Goal: Information Seeking & Learning: Learn about a topic

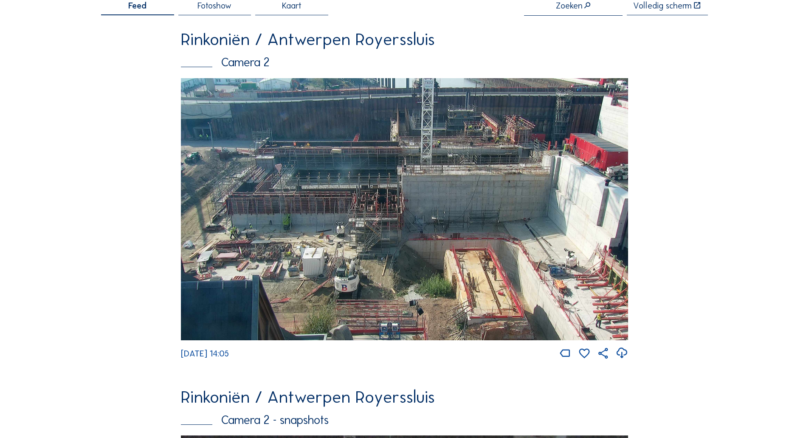
scroll to position [170, 0]
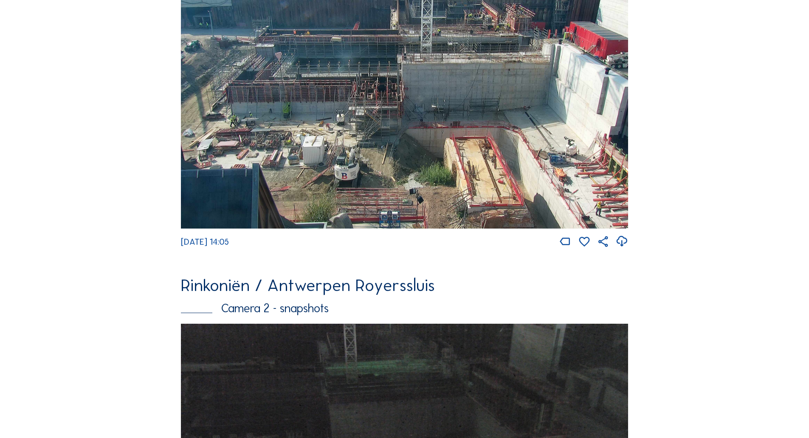
click at [388, 178] on img at bounding box center [404, 97] width 447 height 262
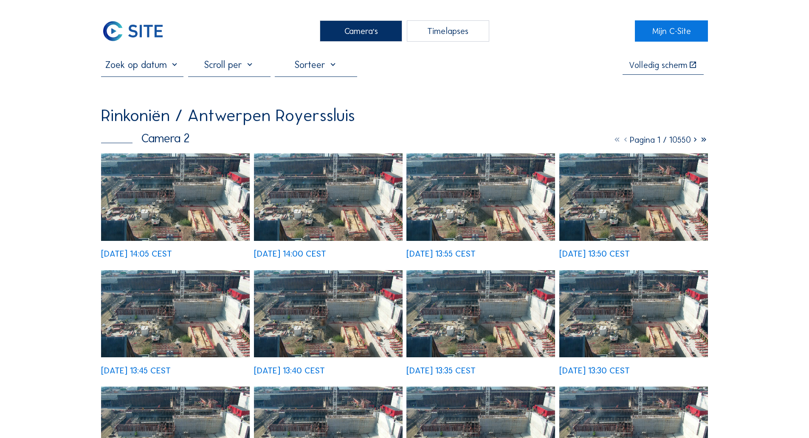
click at [180, 216] on img at bounding box center [175, 196] width 149 height 87
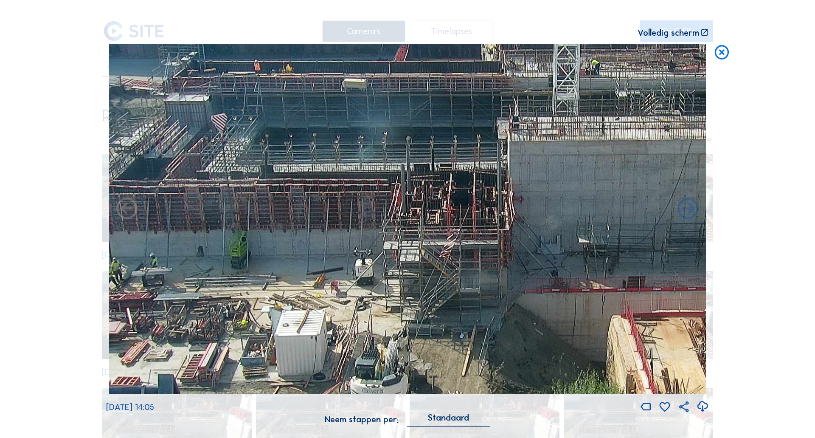
drag, startPoint x: 424, startPoint y: 206, endPoint x: 409, endPoint y: 187, distance: 24.5
click at [409, 187] on img at bounding box center [407, 219] width 597 height 350
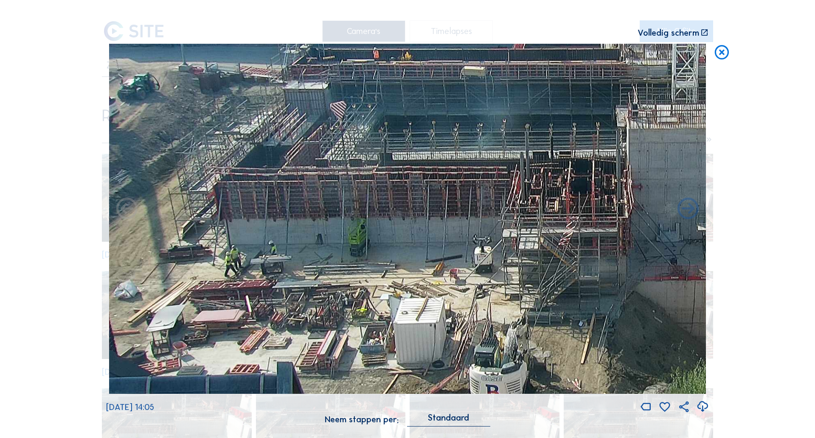
drag, startPoint x: 368, startPoint y: 191, endPoint x: 625, endPoint y: 180, distance: 256.6
click at [625, 180] on img at bounding box center [407, 219] width 597 height 350
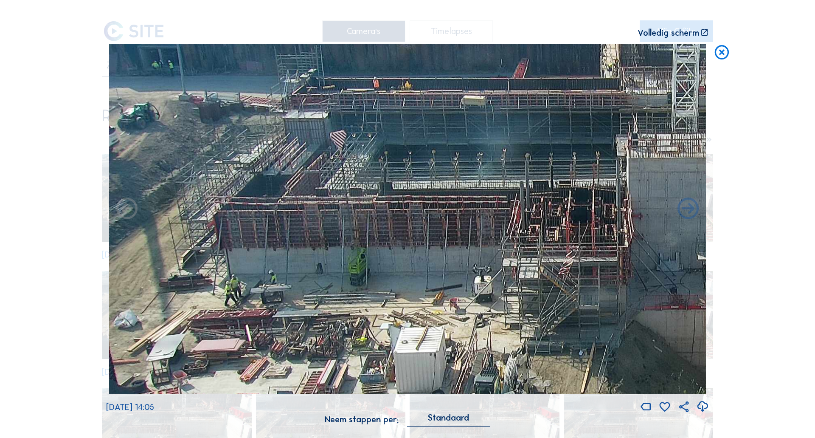
drag, startPoint x: 357, startPoint y: 194, endPoint x: 384, endPoint y: 223, distance: 39.9
click at [384, 223] on img at bounding box center [407, 219] width 597 height 350
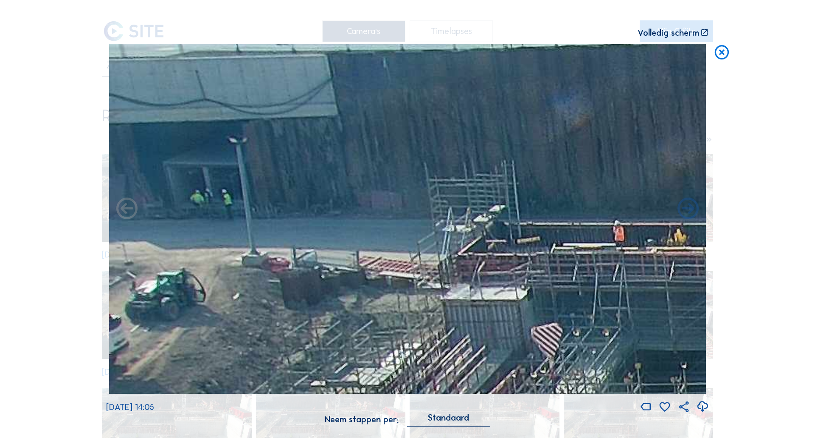
drag, startPoint x: 143, startPoint y: 76, endPoint x: 258, endPoint y: 168, distance: 148.3
click at [258, 168] on img at bounding box center [407, 219] width 597 height 350
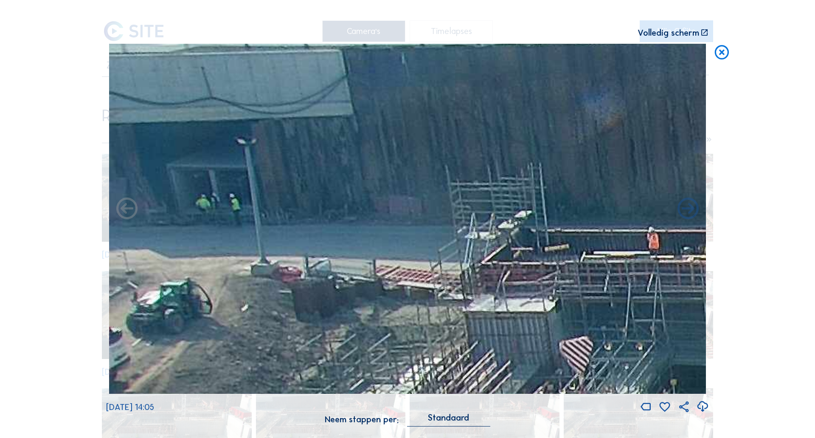
drag, startPoint x: 194, startPoint y: 157, endPoint x: 272, endPoint y: 158, distance: 78.5
click at [272, 158] on img at bounding box center [407, 219] width 597 height 350
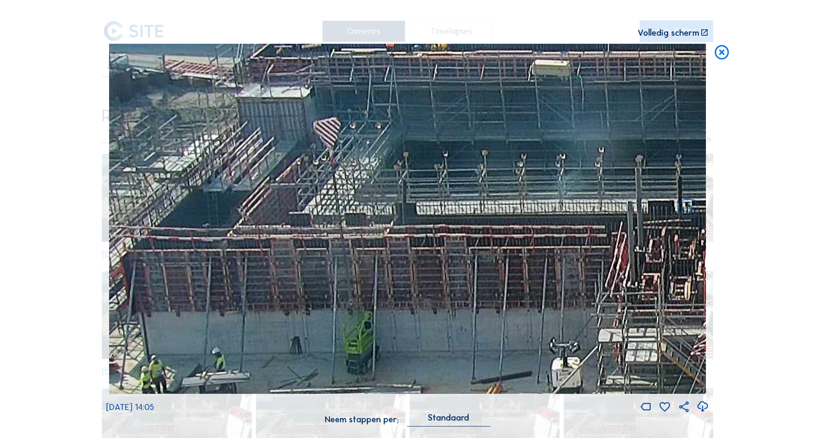
drag, startPoint x: 438, startPoint y: 285, endPoint x: 284, endPoint y: 94, distance: 244.8
click at [284, 94] on img at bounding box center [407, 219] width 597 height 350
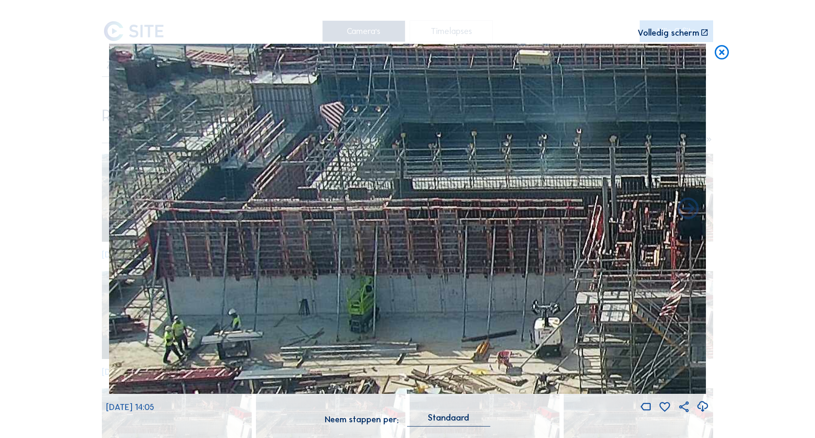
drag, startPoint x: 262, startPoint y: 227, endPoint x: 261, endPoint y: 198, distance: 29.3
click at [267, 203] on img at bounding box center [407, 219] width 597 height 350
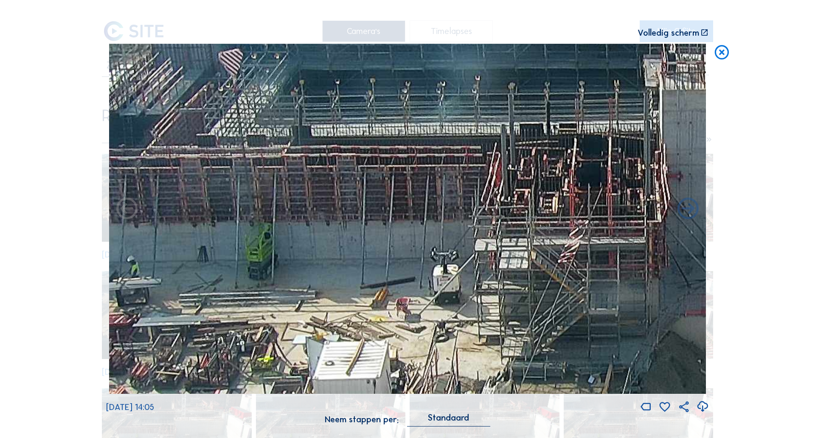
drag, startPoint x: 448, startPoint y: 245, endPoint x: 350, endPoint y: 197, distance: 109.1
click at [350, 197] on img at bounding box center [407, 219] width 597 height 350
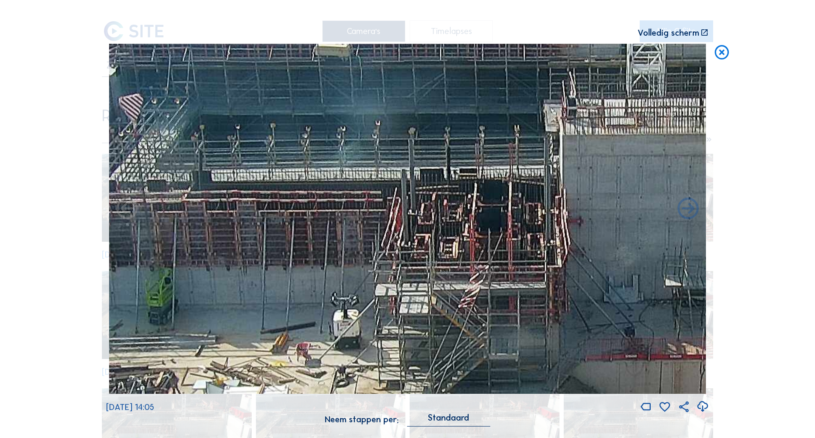
drag, startPoint x: 350, startPoint y: 197, endPoint x: 241, endPoint y: 241, distance: 117.0
click at [242, 242] on img at bounding box center [407, 219] width 597 height 350
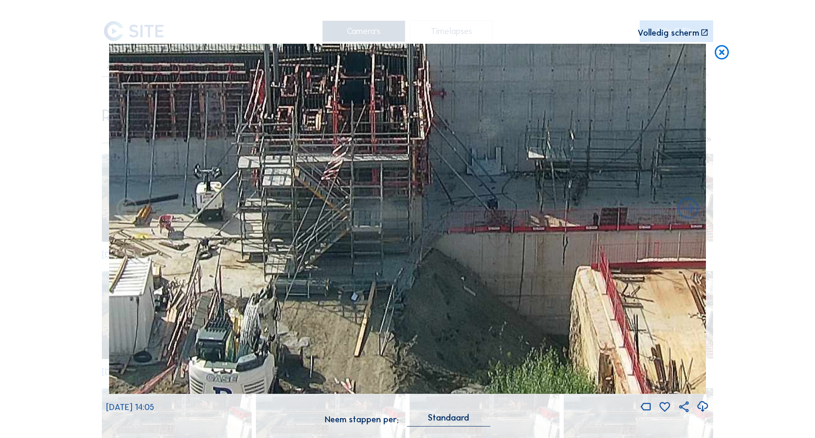
drag, startPoint x: 462, startPoint y: 242, endPoint x: 326, endPoint y: 114, distance: 187.0
click at [326, 114] on img at bounding box center [407, 219] width 597 height 350
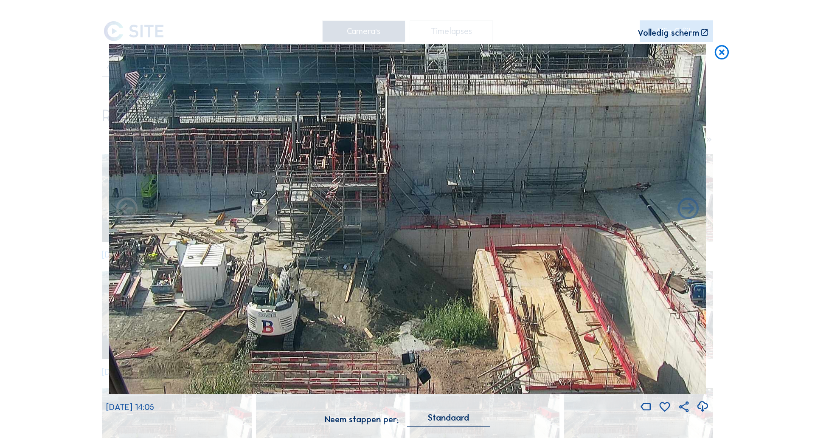
drag, startPoint x: 431, startPoint y: 254, endPoint x: 401, endPoint y: 256, distance: 30.6
click at [401, 256] on img at bounding box center [407, 219] width 597 height 350
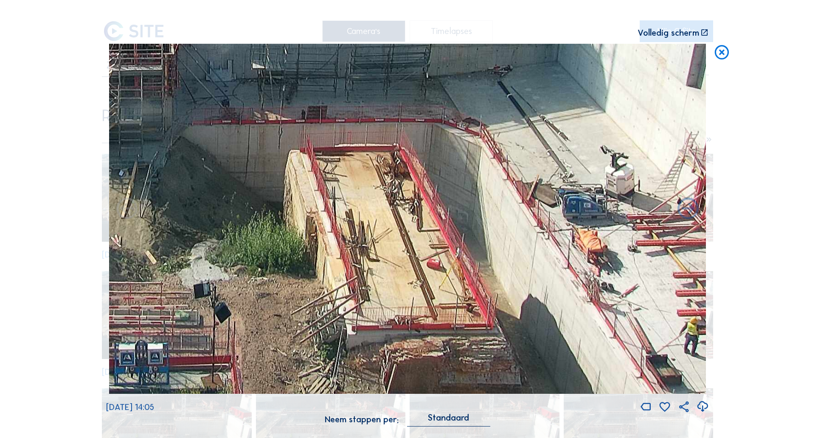
drag, startPoint x: 396, startPoint y: 284, endPoint x: 242, endPoint y: 208, distance: 172.5
click at [242, 208] on img at bounding box center [407, 219] width 597 height 350
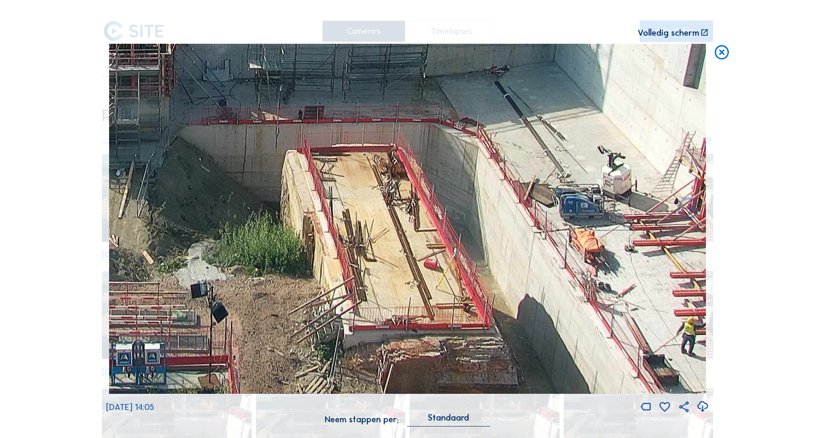
drag, startPoint x: 337, startPoint y: 248, endPoint x: 326, endPoint y: 208, distance: 41.0
click at [326, 208] on img at bounding box center [407, 219] width 597 height 350
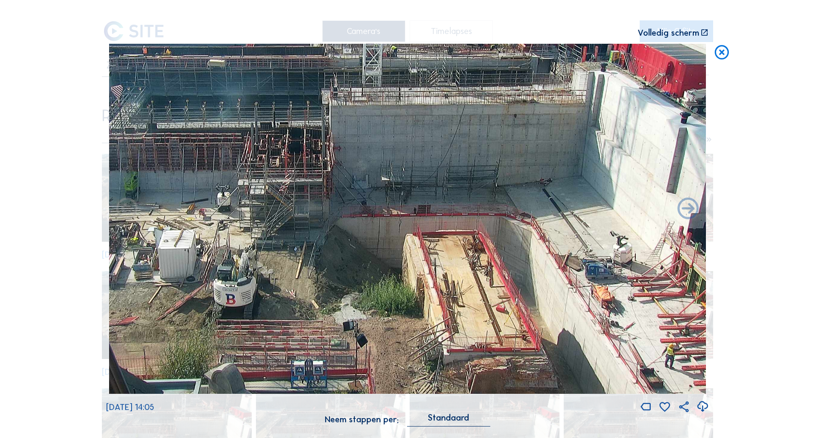
drag, startPoint x: 270, startPoint y: 261, endPoint x: 291, endPoint y: 221, distance: 45.0
click at [291, 221] on img at bounding box center [407, 219] width 597 height 350
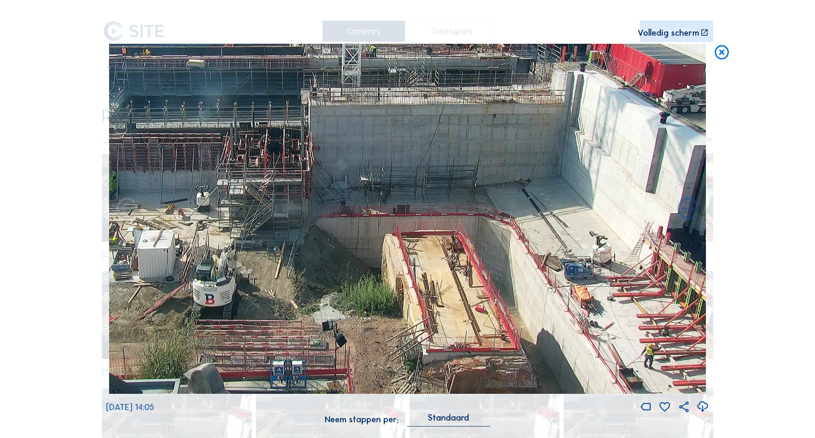
drag, startPoint x: 451, startPoint y: 266, endPoint x: 339, endPoint y: 237, distance: 116.1
click at [339, 237] on img at bounding box center [407, 219] width 597 height 350
drag, startPoint x: 386, startPoint y: 275, endPoint x: 288, endPoint y: 234, distance: 105.8
click at [288, 234] on img at bounding box center [407, 219] width 597 height 350
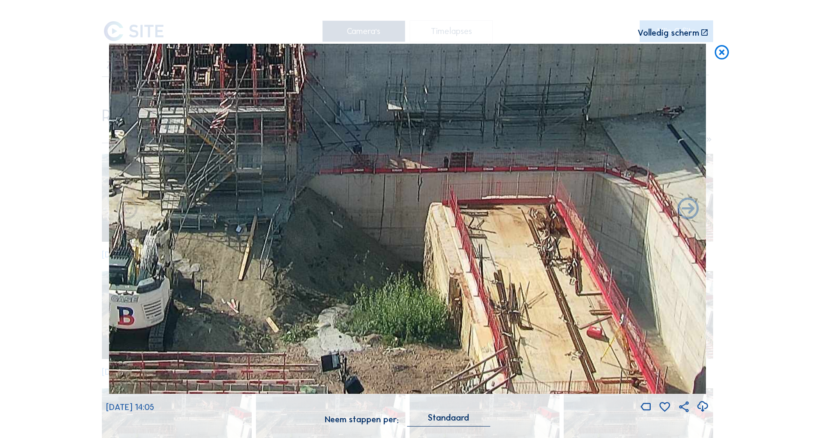
drag, startPoint x: 373, startPoint y: 251, endPoint x: 421, endPoint y: 238, distance: 49.0
click at [421, 238] on img at bounding box center [407, 219] width 597 height 350
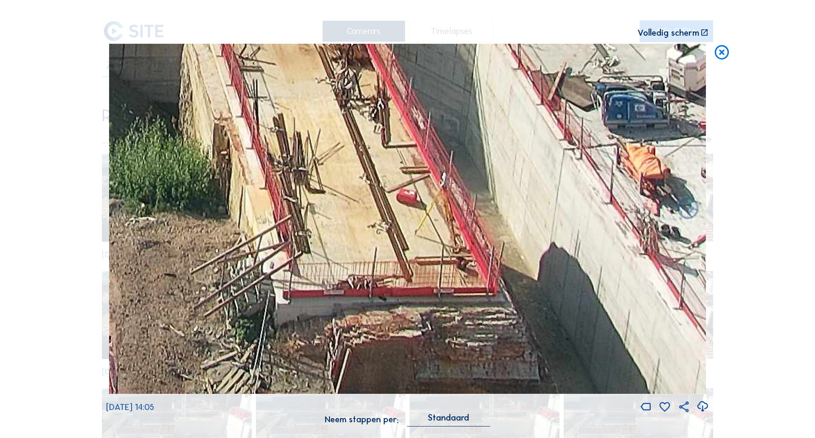
drag, startPoint x: 540, startPoint y: 316, endPoint x: 348, endPoint y: 139, distance: 261.0
click at [348, 139] on img at bounding box center [407, 219] width 597 height 350
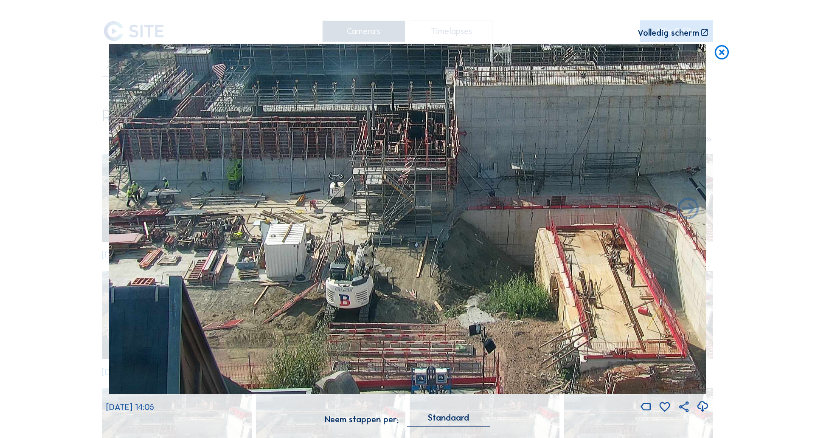
drag, startPoint x: 187, startPoint y: 275, endPoint x: 368, endPoint y: 279, distance: 180.9
click at [372, 280] on img at bounding box center [407, 219] width 597 height 350
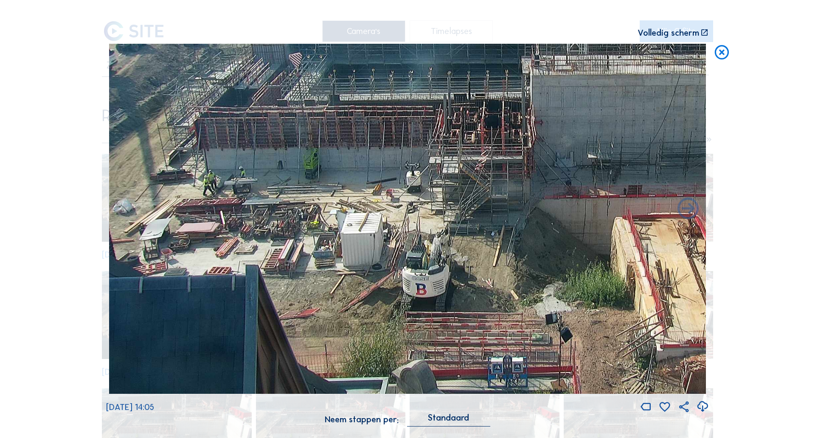
drag, startPoint x: 324, startPoint y: 275, endPoint x: 516, endPoint y: 221, distance: 198.9
click at [550, 209] on img at bounding box center [407, 219] width 597 height 350
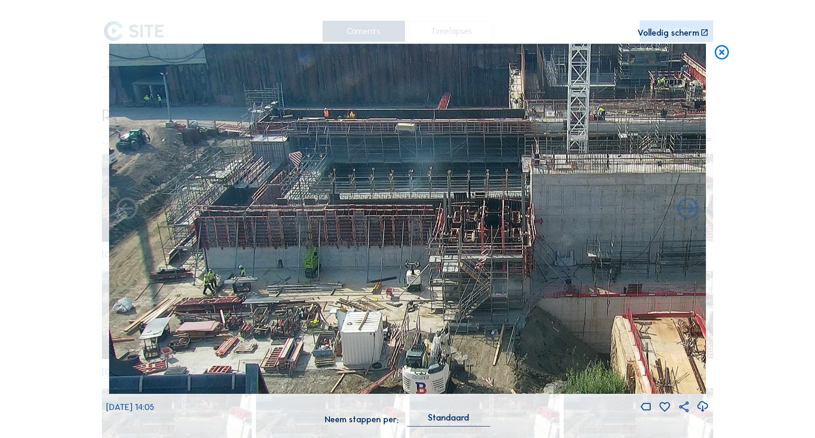
drag, startPoint x: 316, startPoint y: 274, endPoint x: 371, endPoint y: 218, distance: 78.9
click at [321, 295] on img at bounding box center [407, 219] width 597 height 350
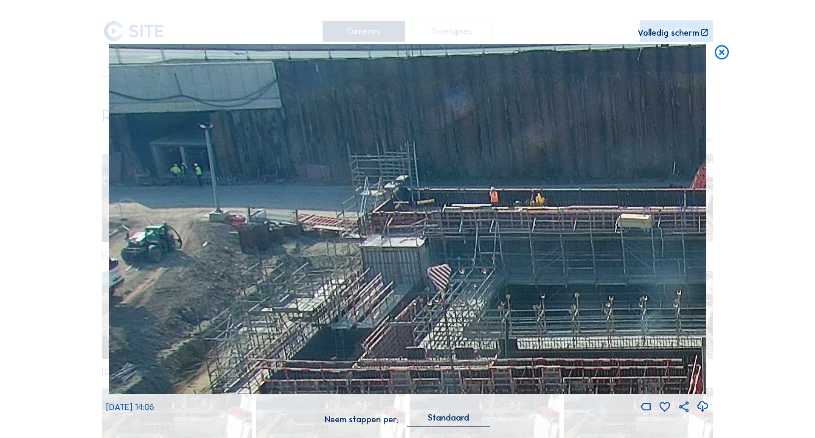
drag, startPoint x: 231, startPoint y: 157, endPoint x: 372, endPoint y: 247, distance: 167.4
click at [370, 269] on img at bounding box center [407, 219] width 597 height 350
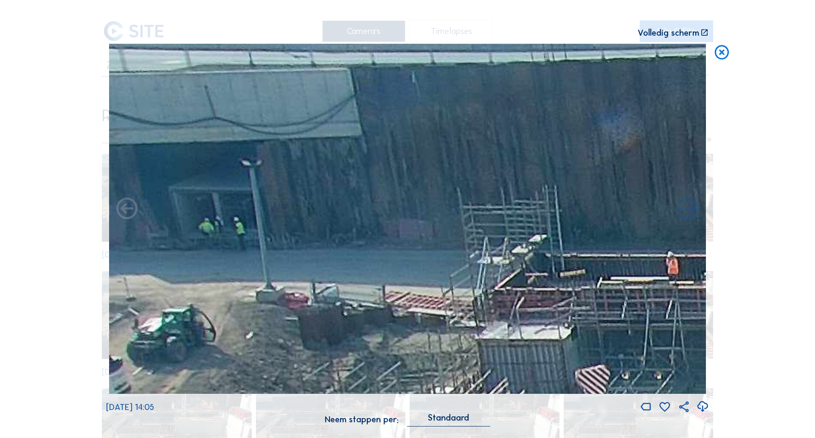
drag, startPoint x: 328, startPoint y: 176, endPoint x: 377, endPoint y: 185, distance: 50.1
click at [377, 185] on img at bounding box center [407, 219] width 597 height 350
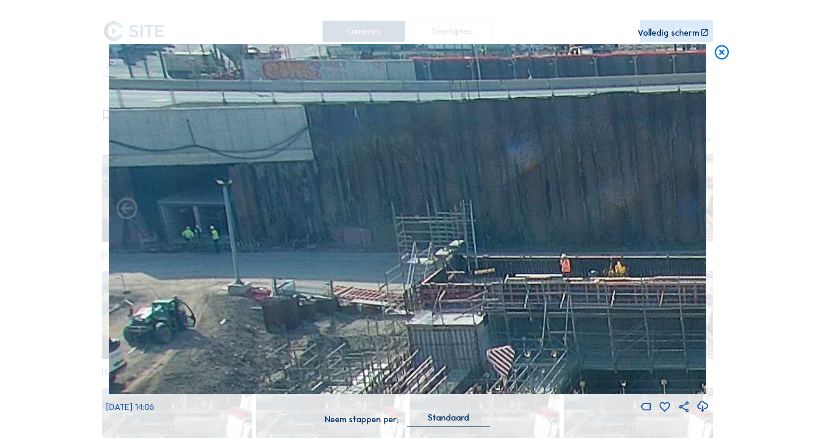
drag, startPoint x: 233, startPoint y: 235, endPoint x: 440, endPoint y: 245, distance: 206.9
click at [441, 247] on img at bounding box center [407, 219] width 597 height 350
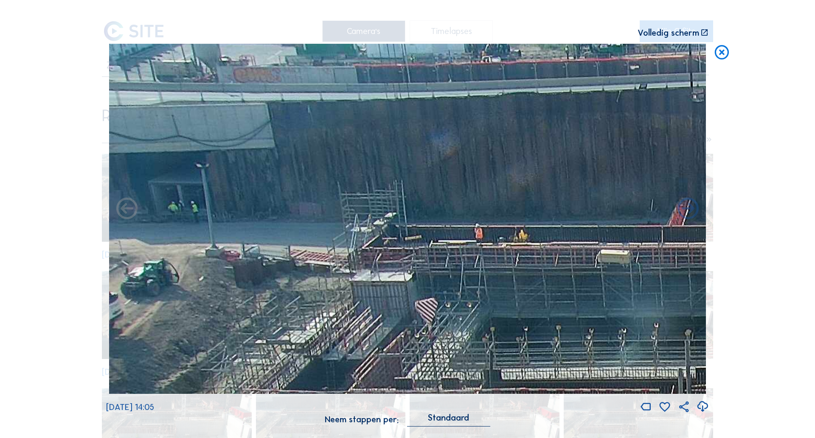
drag, startPoint x: 229, startPoint y: 233, endPoint x: 408, endPoint y: 208, distance: 180.9
click at [408, 208] on img at bounding box center [407, 219] width 597 height 350
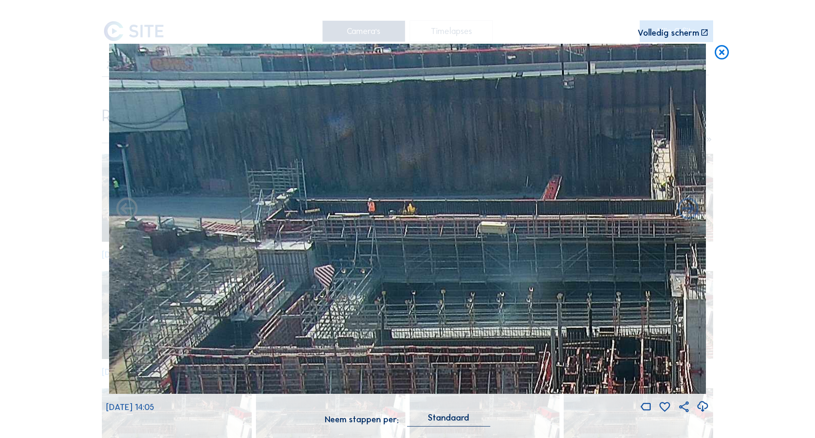
drag, startPoint x: 564, startPoint y: 248, endPoint x: 494, endPoint y: 225, distance: 74.0
click at [494, 225] on img at bounding box center [407, 219] width 597 height 350
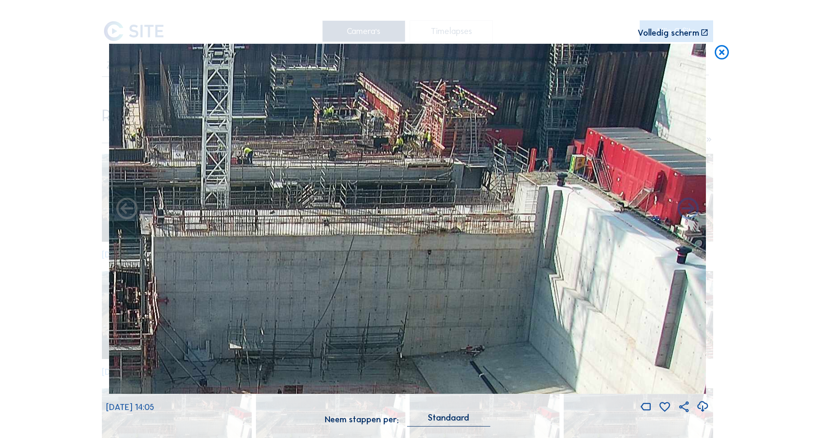
drag, startPoint x: 540, startPoint y: 243, endPoint x: 536, endPoint y: 254, distance: 11.4
click at [536, 254] on img at bounding box center [407, 219] width 597 height 350
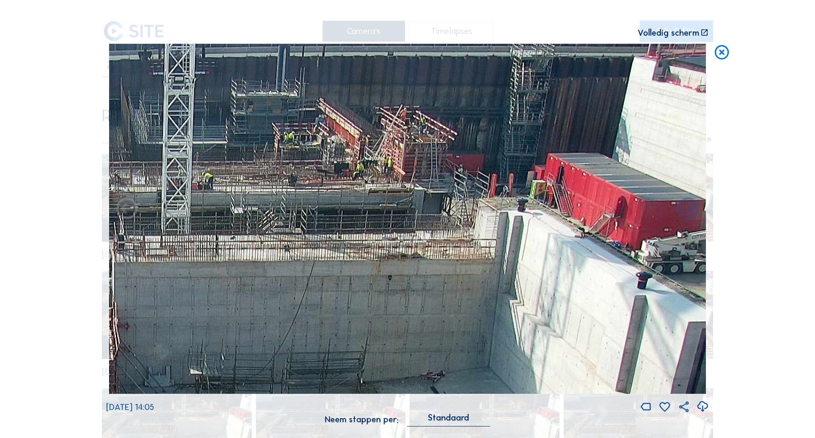
drag, startPoint x: 348, startPoint y: 198, endPoint x: 185, endPoint y: 213, distance: 164.1
click at [185, 213] on img at bounding box center [407, 219] width 597 height 350
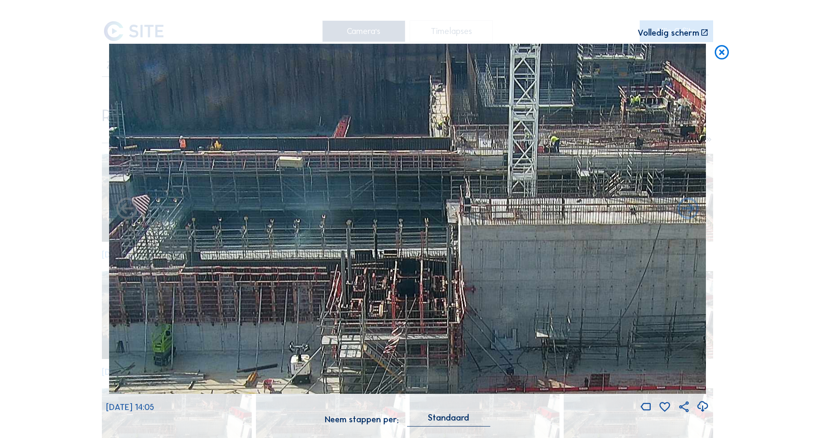
drag, startPoint x: 304, startPoint y: 191, endPoint x: 638, endPoint y: 158, distance: 335.6
click at [639, 158] on img at bounding box center [407, 219] width 597 height 350
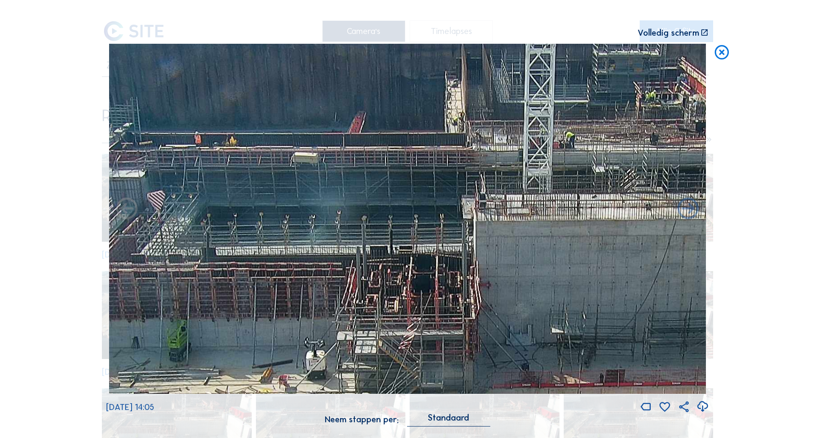
drag, startPoint x: 463, startPoint y: 180, endPoint x: 514, endPoint y: 172, distance: 51.6
click at [514, 172] on img at bounding box center [407, 219] width 597 height 350
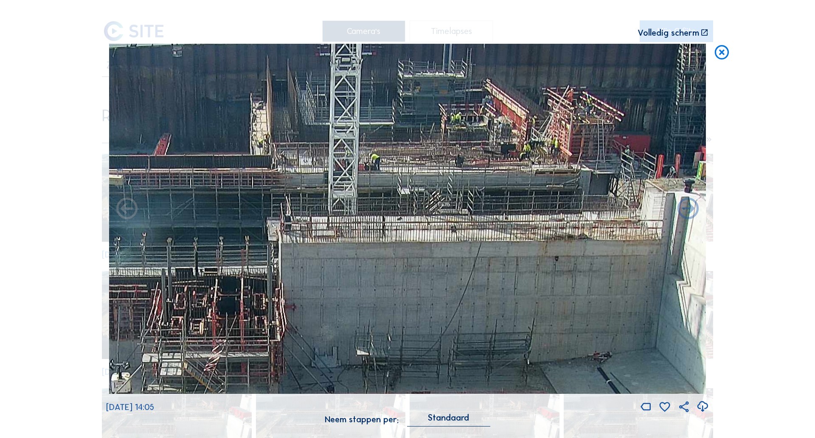
drag
click at [349, 216] on img at bounding box center [407, 219] width 597 height 350
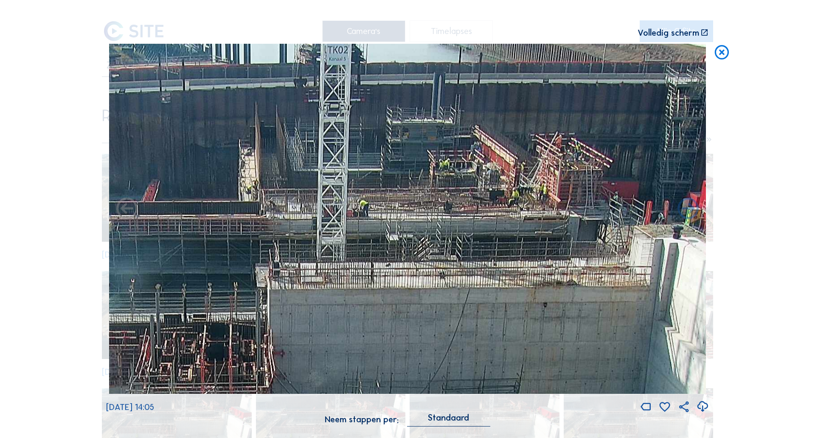
click at [446, 258] on img at bounding box center [407, 219] width 597 height 350
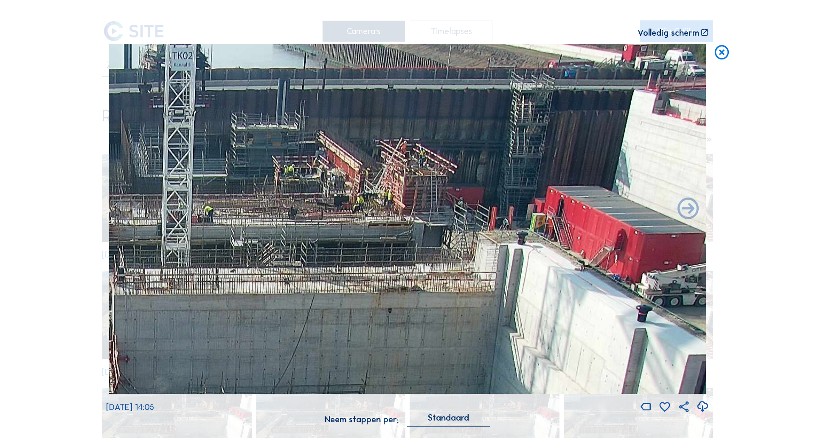
click at [191, 230] on img at bounding box center [407, 219] width 597 height 350
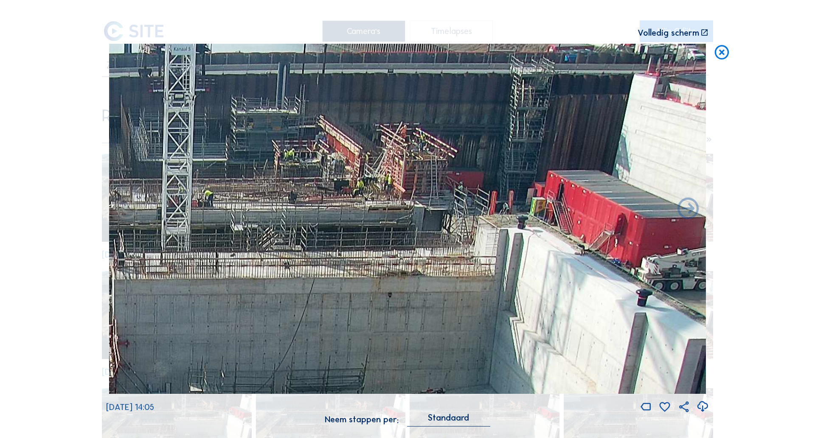
click at [321, 239] on img at bounding box center [407, 219] width 597 height 350
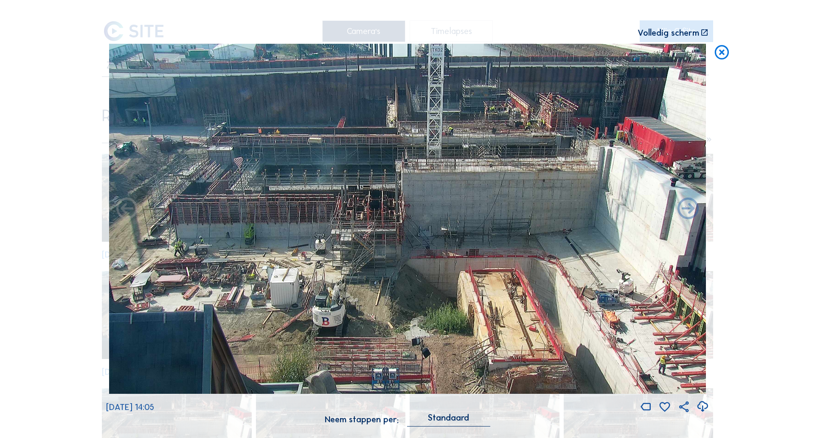
click at [717, 53] on icon at bounding box center [721, 53] width 17 height 18
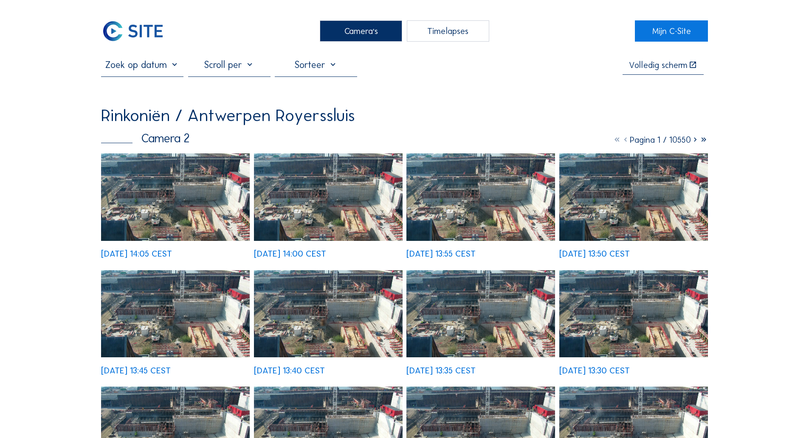
click at [338, 28] on div "Camera's" at bounding box center [361, 30] width 82 height 21
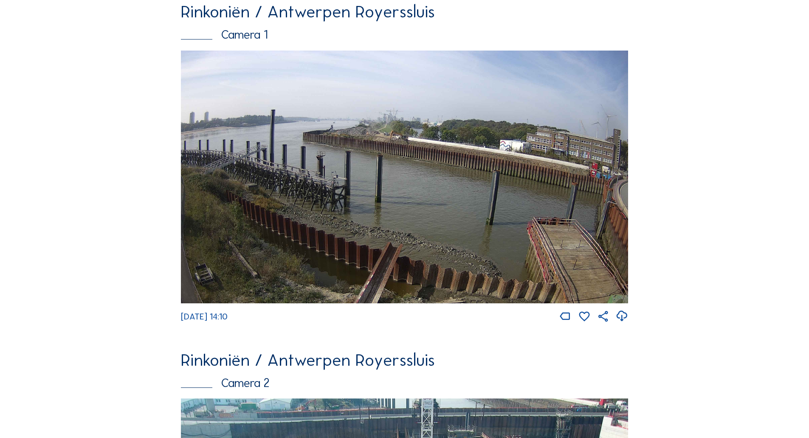
scroll to position [25, 0]
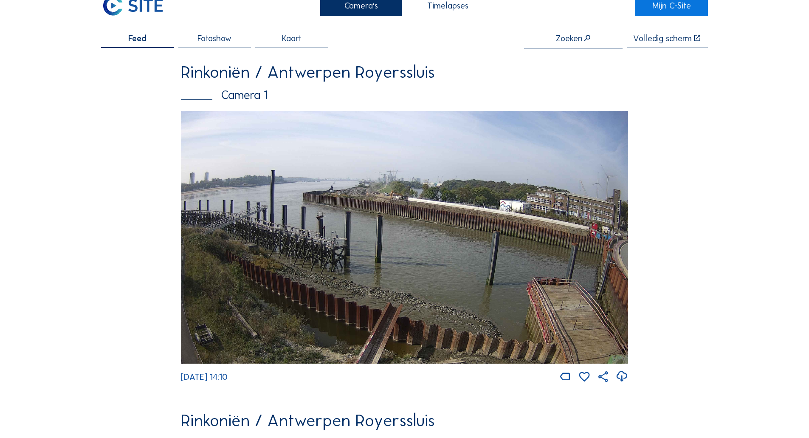
click at [329, 195] on img at bounding box center [404, 237] width 447 height 253
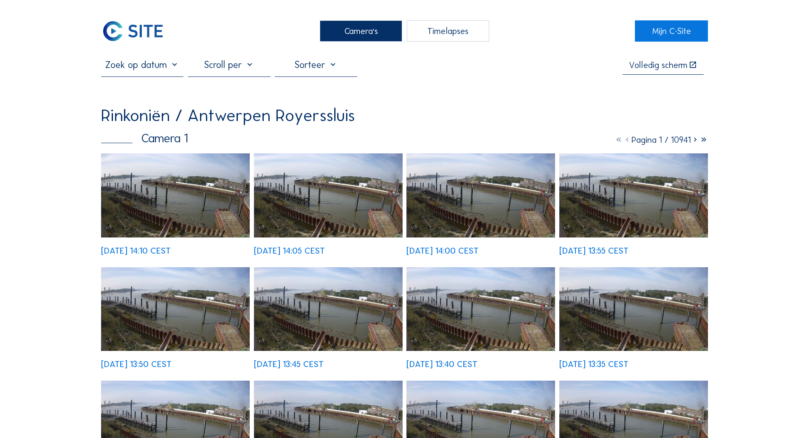
click at [188, 211] on img at bounding box center [175, 195] width 149 height 84
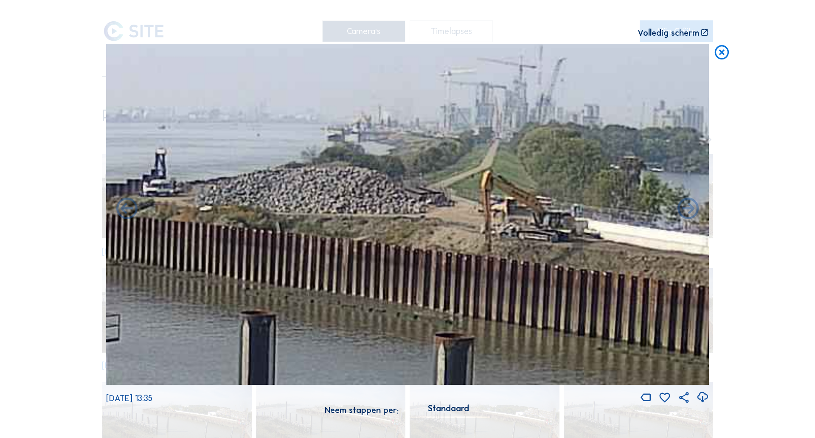
drag, startPoint x: 252, startPoint y: 177, endPoint x: 466, endPoint y: 210, distance: 216.4
click at [466, 210] on img at bounding box center [407, 214] width 603 height 341
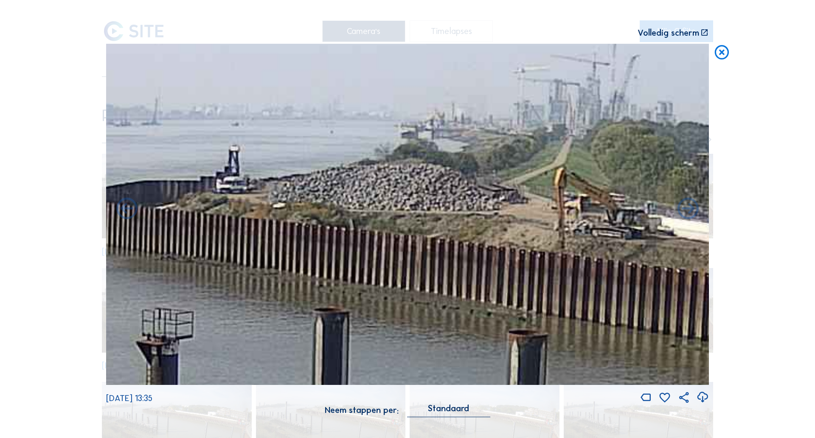
drag, startPoint x: 342, startPoint y: 202, endPoint x: 416, endPoint y: 199, distance: 73.5
click at [416, 199] on img at bounding box center [407, 214] width 603 height 341
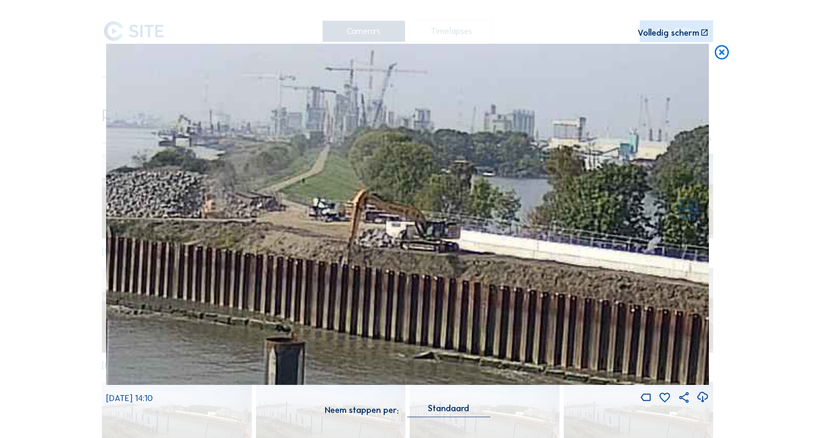
drag, startPoint x: 377, startPoint y: 222, endPoint x: 97, endPoint y: 211, distance: 280.3
click at [96, 210] on div "Scroll om door de tijd te reizen | Druk op de 'Alt'-knop + scroll om te Zoomen …" at bounding box center [407, 219] width 815 height 438
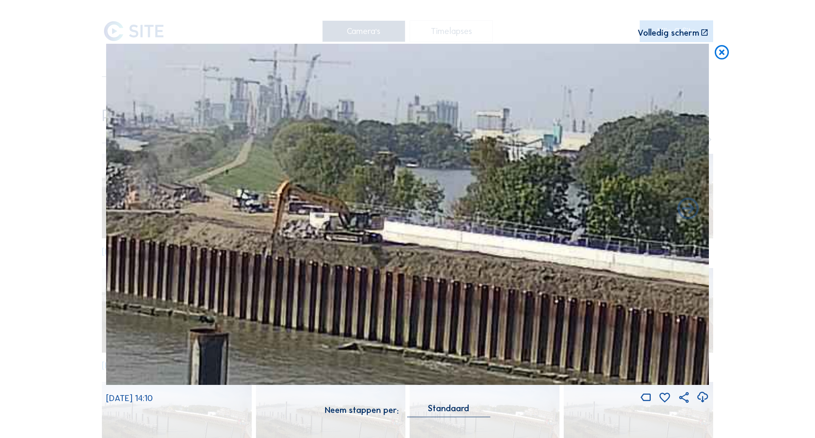
drag, startPoint x: 446, startPoint y: 249, endPoint x: 104, endPoint y: 228, distance: 342.3
click at [54, 200] on div "Scroll om door de tijd te reizen | Druk op de 'Alt'-knop + scroll om te Zoomen …" at bounding box center [407, 219] width 815 height 438
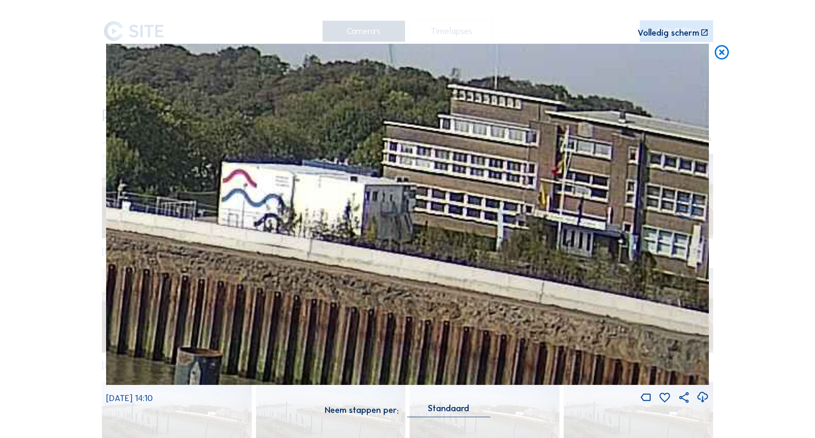
drag, startPoint x: 162, startPoint y: 239, endPoint x: 98, endPoint y: 222, distance: 65.9
click at [34, 200] on div "Scroll om door de tijd te reizen | Druk op de 'Alt'-knop + scroll om te Zoomen …" at bounding box center [407, 219] width 815 height 438
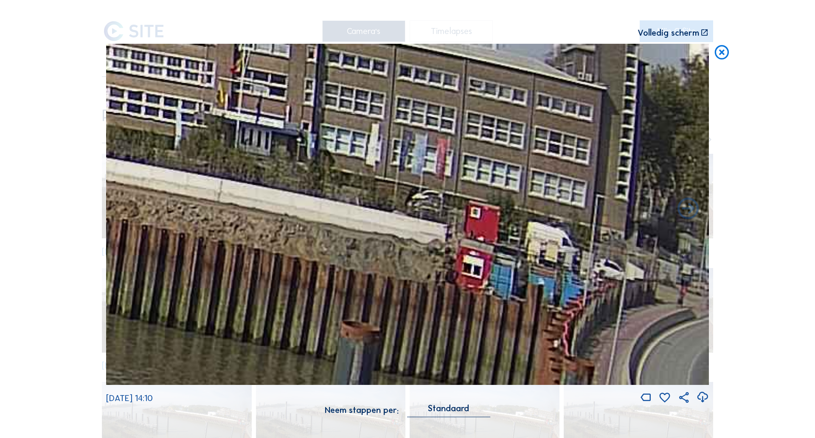
drag, startPoint x: 332, startPoint y: 247, endPoint x: 197, endPoint y: 211, distance: 140.1
click at [197, 211] on img at bounding box center [407, 214] width 603 height 341
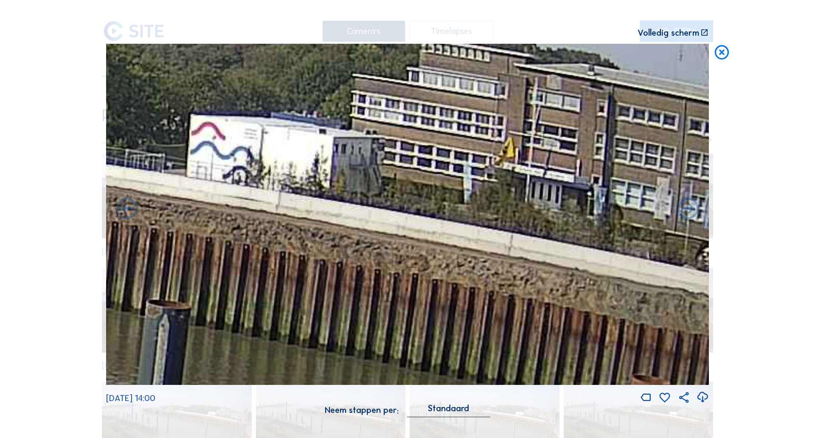
drag, startPoint x: 509, startPoint y: 242, endPoint x: 626, endPoint y: 255, distance: 118.3
click at [626, 256] on img at bounding box center [407, 214] width 603 height 341
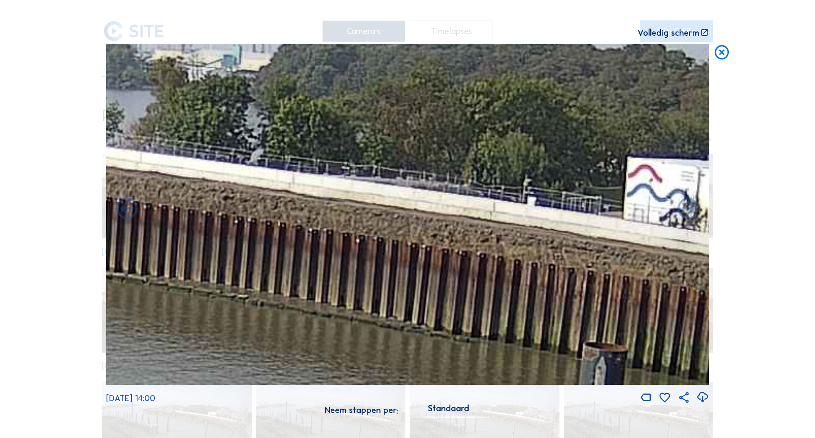
drag, startPoint x: 473, startPoint y: 258, endPoint x: 670, endPoint y: 262, distance: 196.6
click at [708, 269] on img at bounding box center [407, 214] width 603 height 341
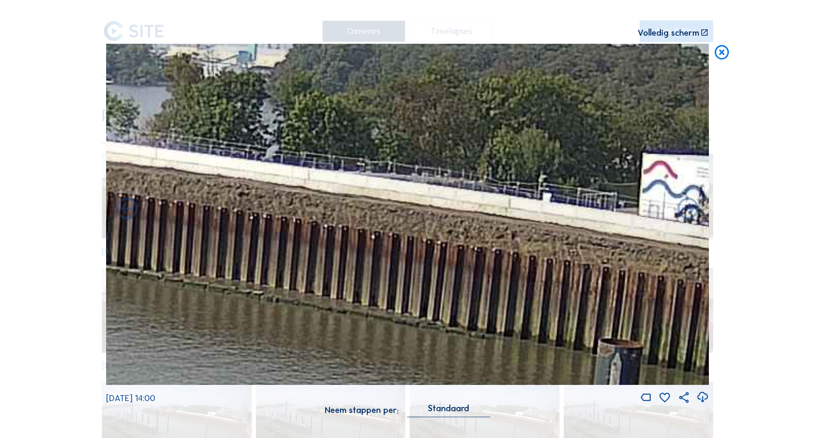
drag, startPoint x: 705, startPoint y: 290, endPoint x: 768, endPoint y: 292, distance: 63.3
click at [768, 292] on div "Scroll om door de tijd te reizen | Druk op de 'Alt'-knop + scroll om te Zoomen …" at bounding box center [407, 219] width 815 height 438
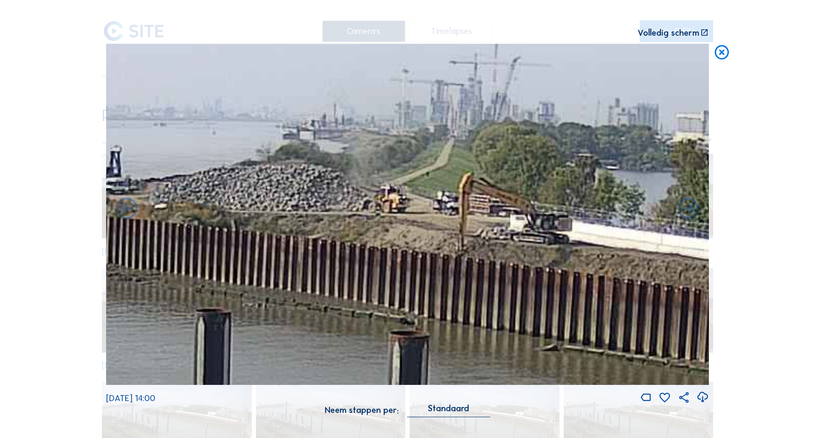
drag, startPoint x: 400, startPoint y: 244, endPoint x: 505, endPoint y: 261, distance: 105.7
click at [526, 274] on img at bounding box center [407, 214] width 603 height 341
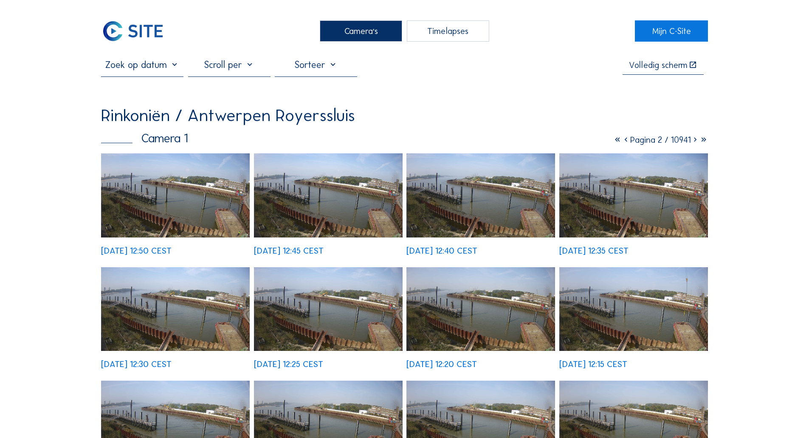
click at [388, 31] on div "Camera's" at bounding box center [361, 30] width 82 height 21
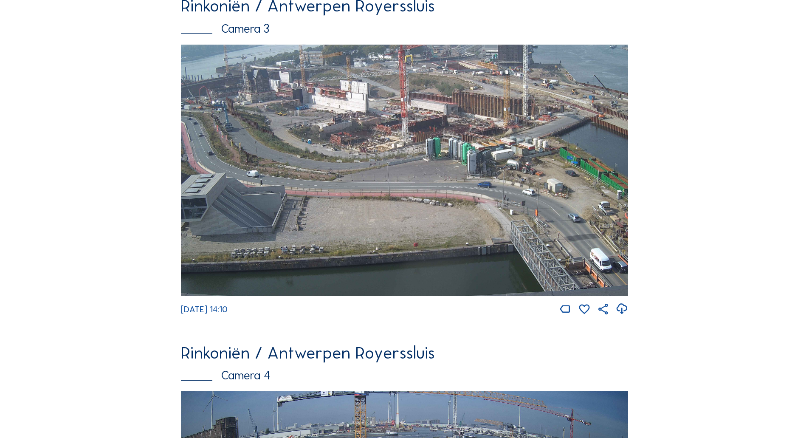
scroll to position [1158, 0]
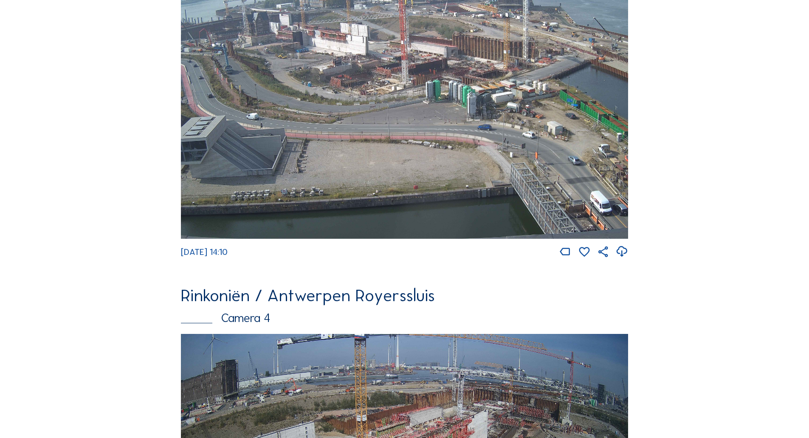
click at [382, 158] on img at bounding box center [404, 113] width 447 height 252
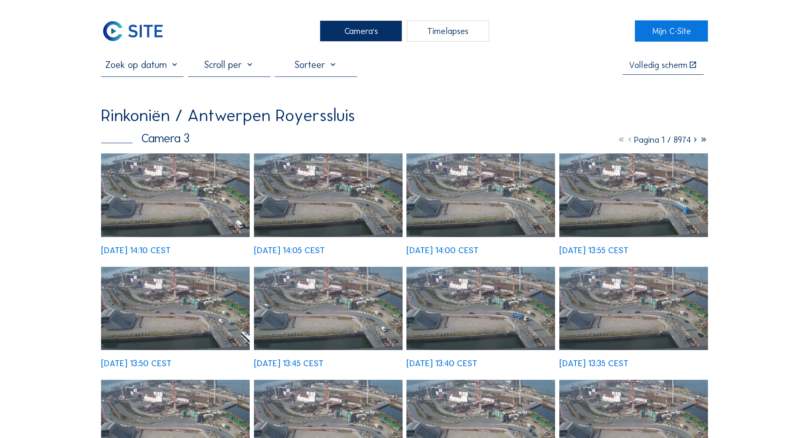
click at [188, 201] on img at bounding box center [175, 195] width 149 height 84
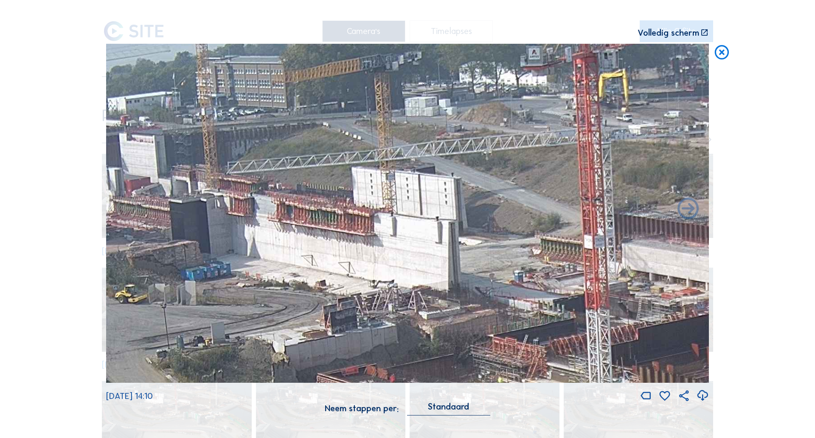
drag, startPoint x: 326, startPoint y: 124, endPoint x: 387, endPoint y: 269, distance: 156.8
click at [387, 269] on img at bounding box center [407, 213] width 603 height 339
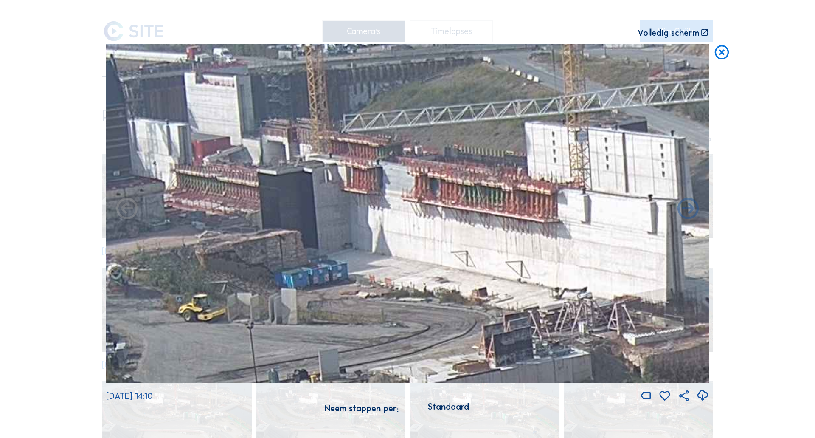
drag, startPoint x: 349, startPoint y: 229, endPoint x: 519, endPoint y: 200, distance: 172.1
click at [519, 200] on img at bounding box center [407, 213] width 603 height 339
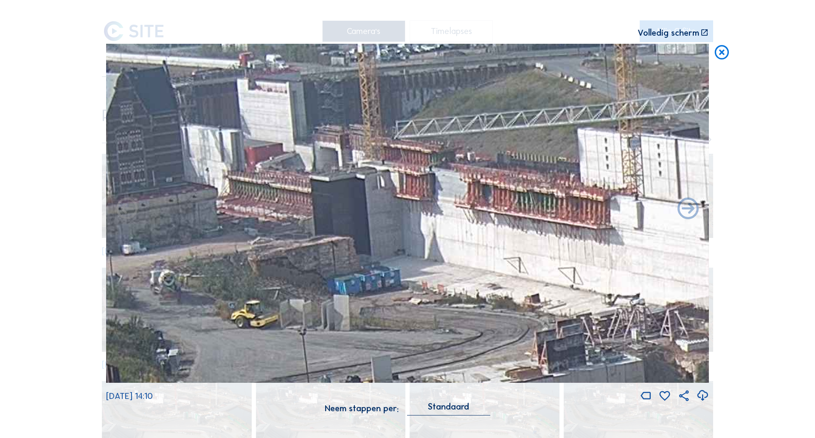
drag, startPoint x: 313, startPoint y: 176, endPoint x: 372, endPoint y: 184, distance: 59.5
click at [372, 184] on img at bounding box center [407, 213] width 603 height 339
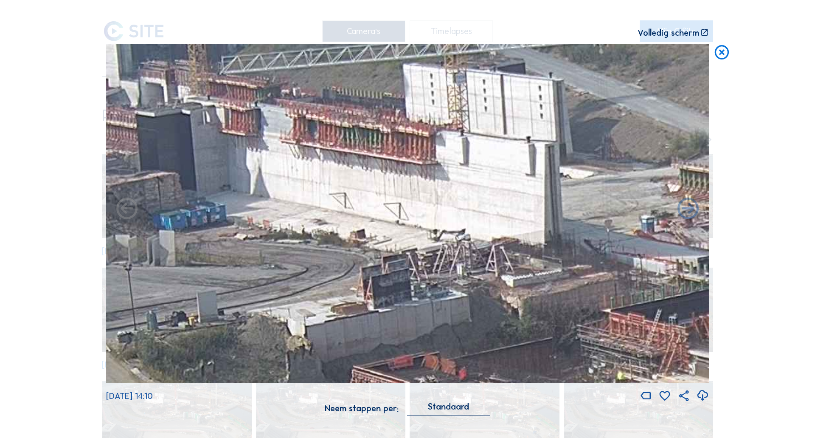
drag, startPoint x: 575, startPoint y: 261, endPoint x: 424, endPoint y: 208, distance: 159.7
click at [424, 208] on img at bounding box center [407, 213] width 603 height 339
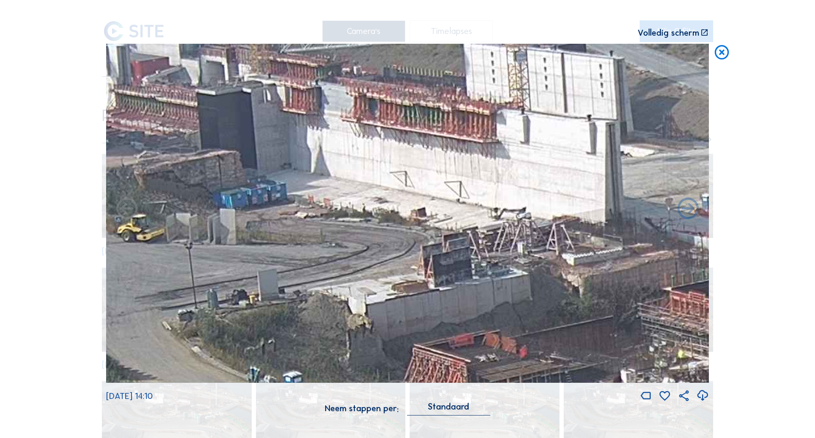
drag, startPoint x: 274, startPoint y: 237, endPoint x: 326, endPoint y: 215, distance: 56.8
click at [326, 215] on img at bounding box center [407, 213] width 603 height 339
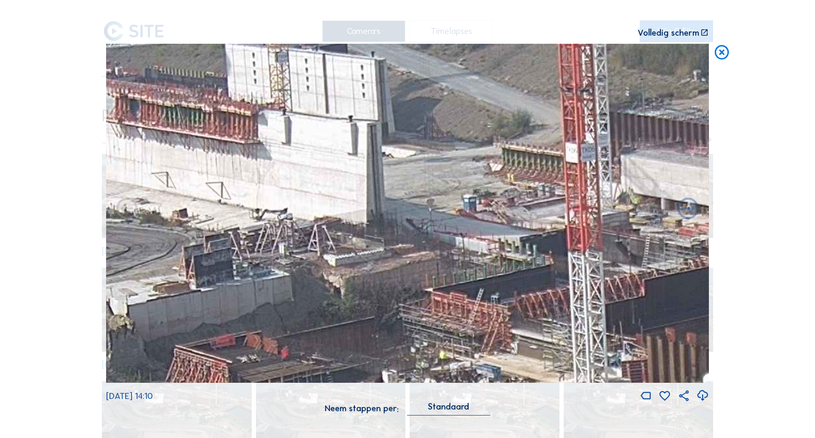
drag, startPoint x: 326, startPoint y: 215, endPoint x: 90, endPoint y: 216, distance: 236.0
click at [90, 216] on div "Scroll om door de tijd te reizen | Druk op de 'Alt'-knop + scroll om te Zoomen …" at bounding box center [407, 219] width 815 height 438
drag, startPoint x: 90, startPoint y: 216, endPoint x: 195, endPoint y: 105, distance: 152.8
click at [195, 105] on div "Scroll om door de tijd te reizen | Druk op de 'Alt'-knop + scroll om te Zoomen …" at bounding box center [407, 219] width 815 height 438
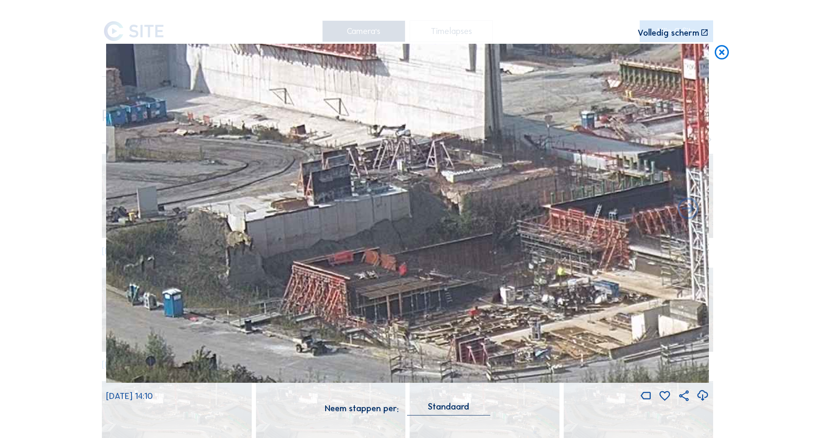
drag, startPoint x: 299, startPoint y: 247, endPoint x: 415, endPoint y: 122, distance: 170.9
click at [415, 122] on img at bounding box center [407, 213] width 603 height 339
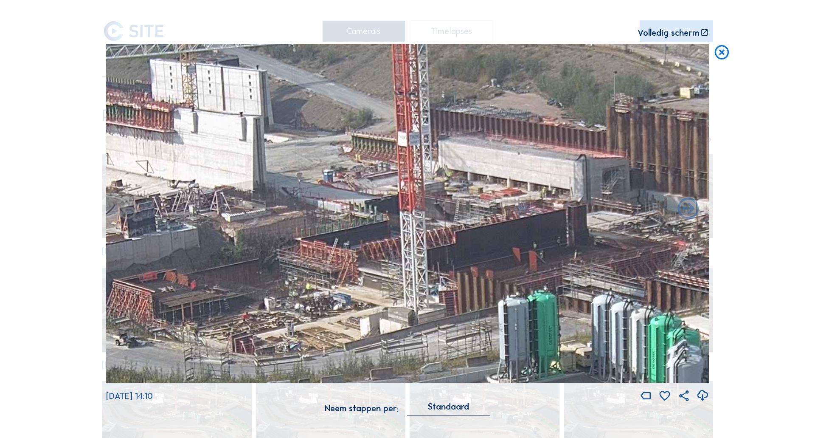
drag, startPoint x: 398, startPoint y: 221, endPoint x: 199, endPoint y: 283, distance: 208.3
click at [199, 283] on img at bounding box center [407, 213] width 603 height 339
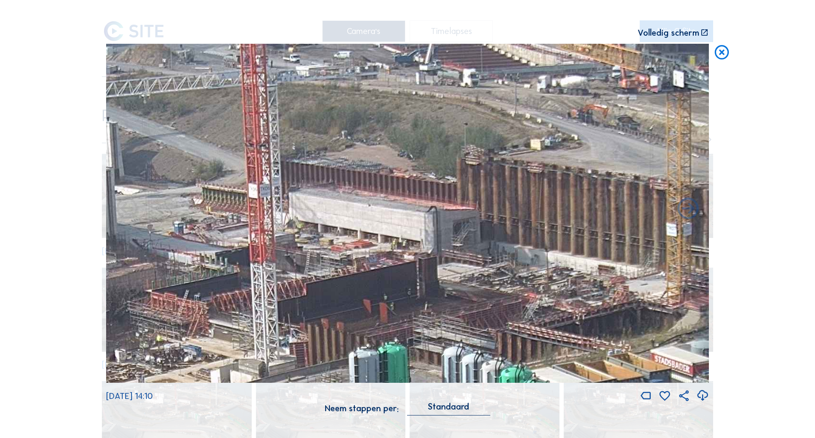
drag, startPoint x: 223, startPoint y: 296, endPoint x: 95, endPoint y: 329, distance: 132.4
click at [94, 331] on div "Scroll om door de tijd te reizen | Druk op de 'Alt'-knop + scroll om te Zoomen …" at bounding box center [407, 219] width 815 height 438
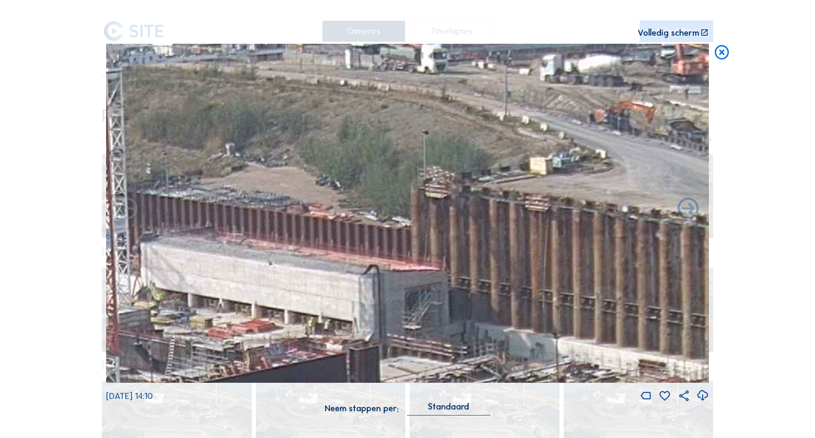
drag, startPoint x: 267, startPoint y: 240, endPoint x: 224, endPoint y: 301, distance: 75.1
click at [224, 301] on img at bounding box center [407, 213] width 603 height 339
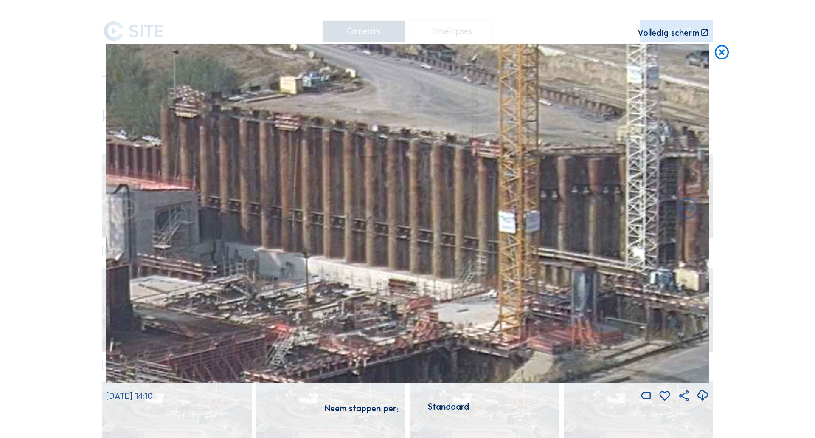
drag, startPoint x: 541, startPoint y: 202, endPoint x: 292, endPoint y: 114, distance: 263.4
click at [292, 114] on img at bounding box center [407, 213] width 603 height 339
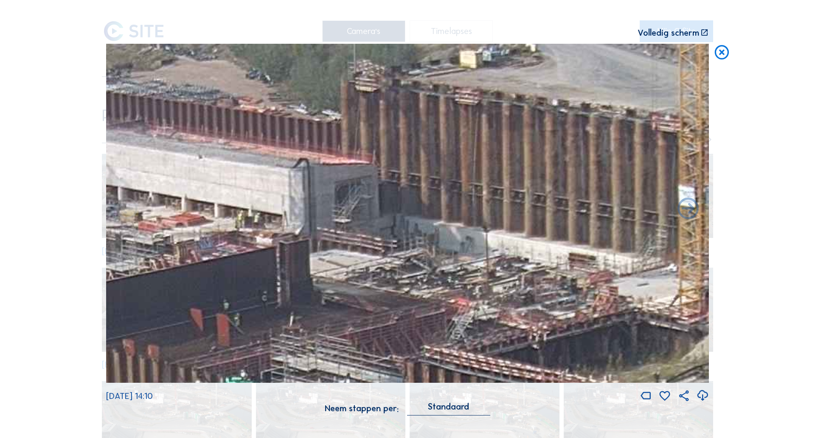
drag, startPoint x: 270, startPoint y: 237, endPoint x: 451, endPoint y: 216, distance: 181.5
click at [451, 216] on img at bounding box center [407, 213] width 603 height 339
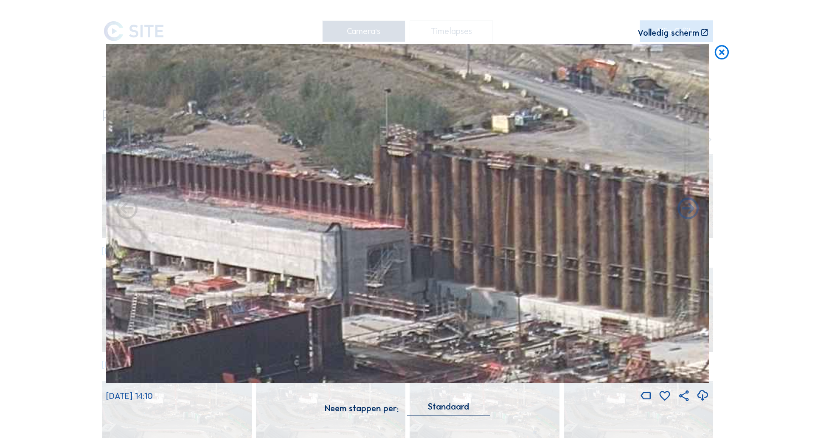
drag, startPoint x: 364, startPoint y: 253, endPoint x: 387, endPoint y: 291, distance: 44.8
click at [387, 291] on img at bounding box center [407, 213] width 603 height 339
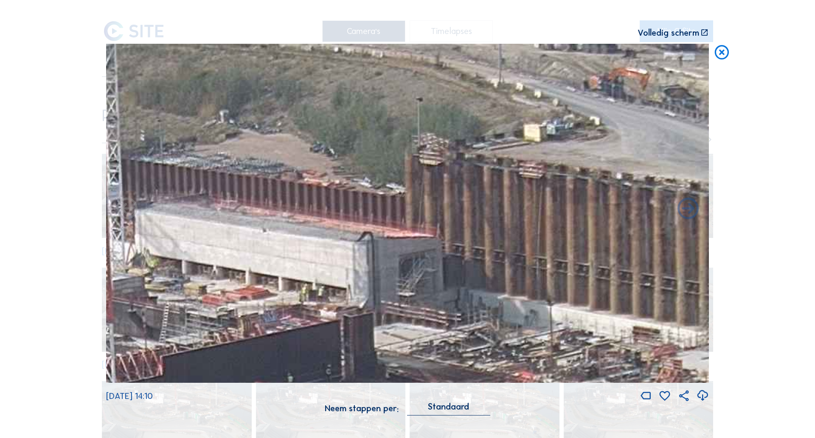
drag, startPoint x: 309, startPoint y: 248, endPoint x: 341, endPoint y: 257, distance: 33.1
click at [341, 257] on img at bounding box center [407, 213] width 603 height 339
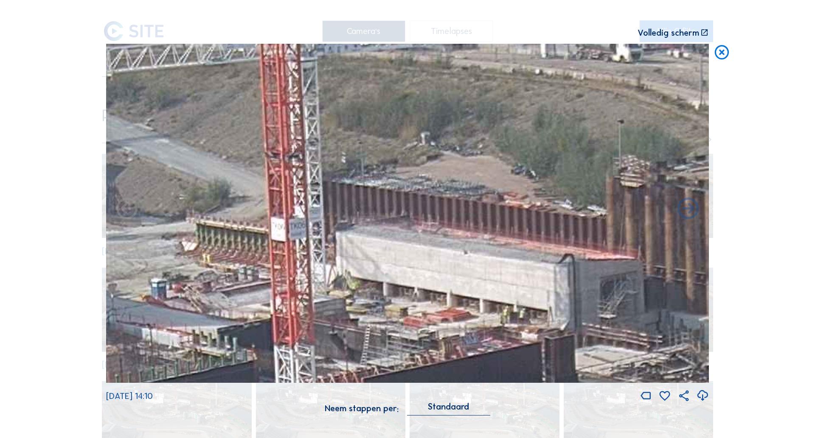
drag, startPoint x: 340, startPoint y: 258, endPoint x: 542, endPoint y: 280, distance: 202.4
click at [542, 280] on img at bounding box center [407, 213] width 603 height 339
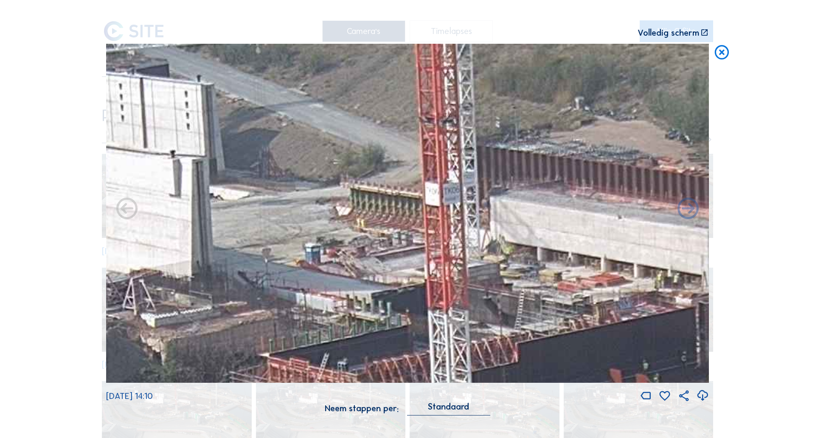
drag, startPoint x: 340, startPoint y: 261, endPoint x: 483, endPoint y: 227, distance: 147.7
click at [483, 227] on img at bounding box center [407, 213] width 603 height 339
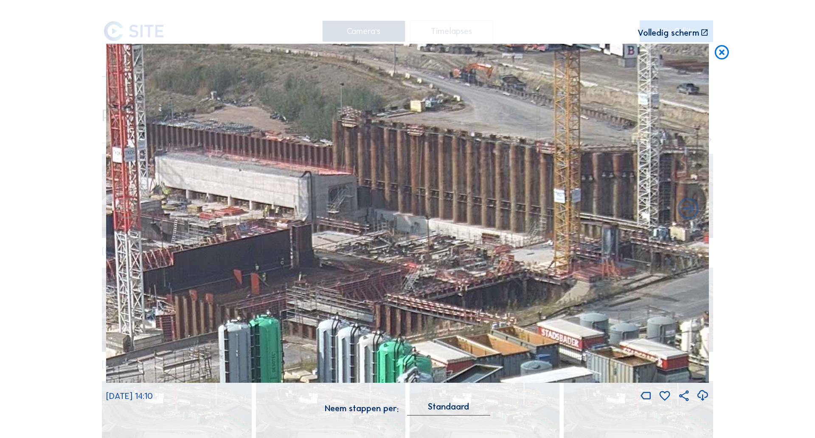
drag, startPoint x: 496, startPoint y: 275, endPoint x: 186, endPoint y: 221, distance: 314.9
click at [186, 221] on img at bounding box center [407, 213] width 603 height 339
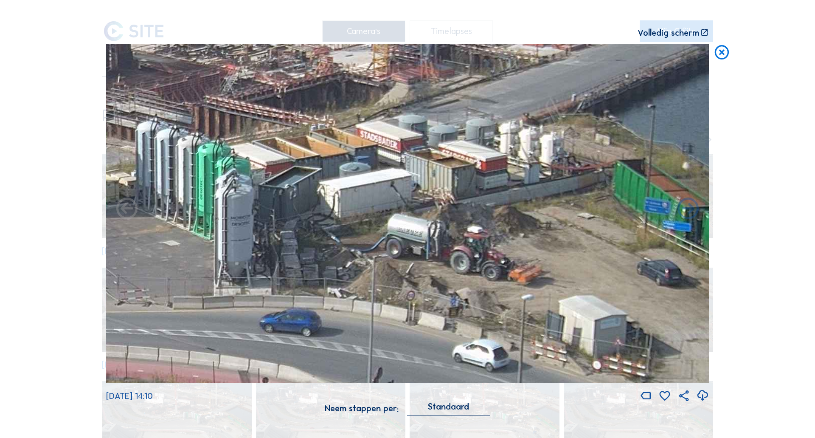
drag, startPoint x: 536, startPoint y: 302, endPoint x: 357, endPoint y: 103, distance: 267.5
click at [357, 103] on img at bounding box center [407, 213] width 603 height 339
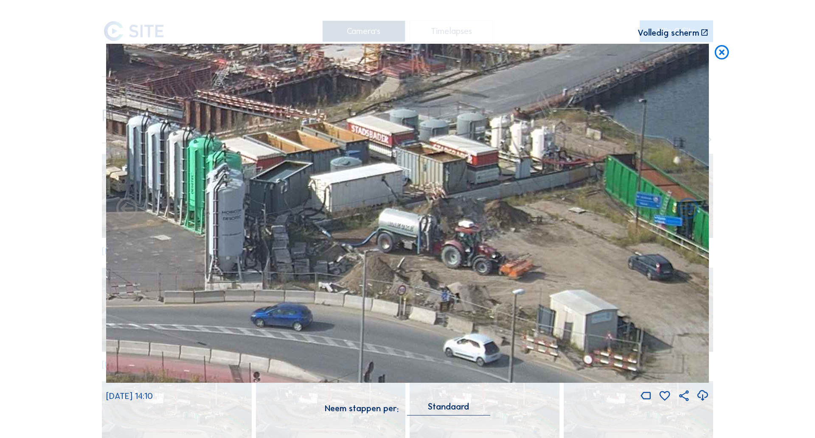
drag, startPoint x: 446, startPoint y: 199, endPoint x: 439, endPoint y: 192, distance: 10.8
click at [439, 192] on img at bounding box center [407, 213] width 603 height 339
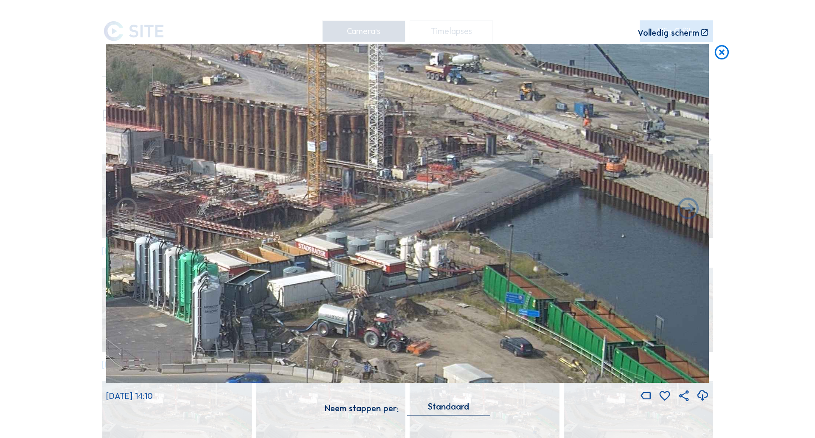
drag, startPoint x: 381, startPoint y: 214, endPoint x: 284, endPoint y: 242, distance: 100.6
click at [199, 292] on img at bounding box center [407, 213] width 603 height 339
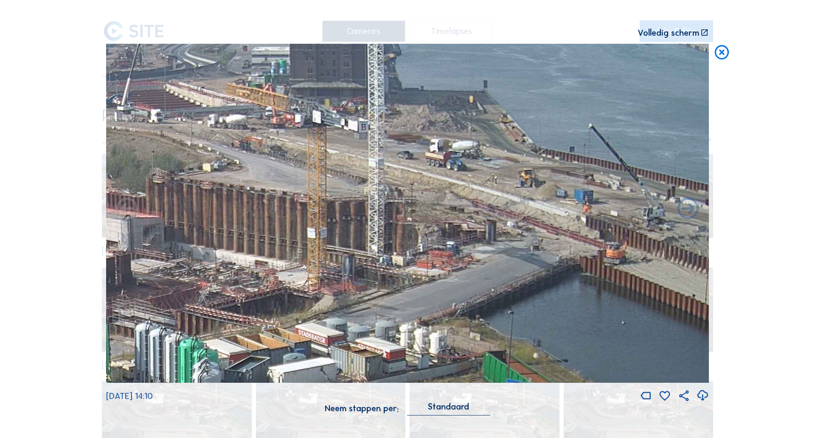
drag, startPoint x: 407, startPoint y: 227, endPoint x: 365, endPoint y: 306, distance: 89.6
click at [365, 306] on img at bounding box center [407, 213] width 603 height 339
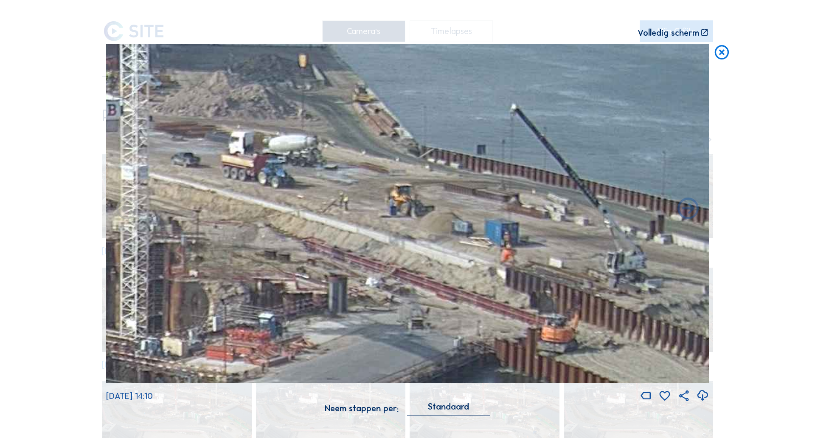
drag, startPoint x: 470, startPoint y: 312, endPoint x: 379, endPoint y: 320, distance: 92.1
click at [379, 320] on img at bounding box center [407, 213] width 603 height 339
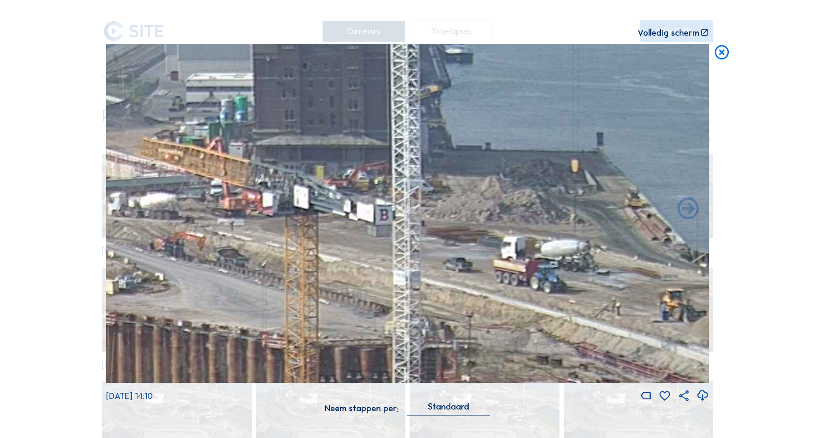
drag, startPoint x: 366, startPoint y: 295, endPoint x: 496, endPoint y: 345, distance: 139.5
click at [496, 345] on img at bounding box center [407, 213] width 603 height 339
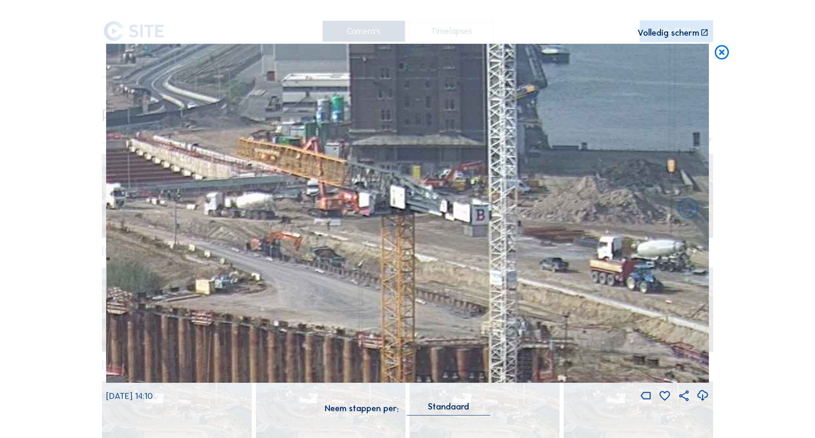
drag, startPoint x: 351, startPoint y: 308, endPoint x: 428, endPoint y: 315, distance: 77.1
click at [428, 315] on img at bounding box center [407, 213] width 603 height 339
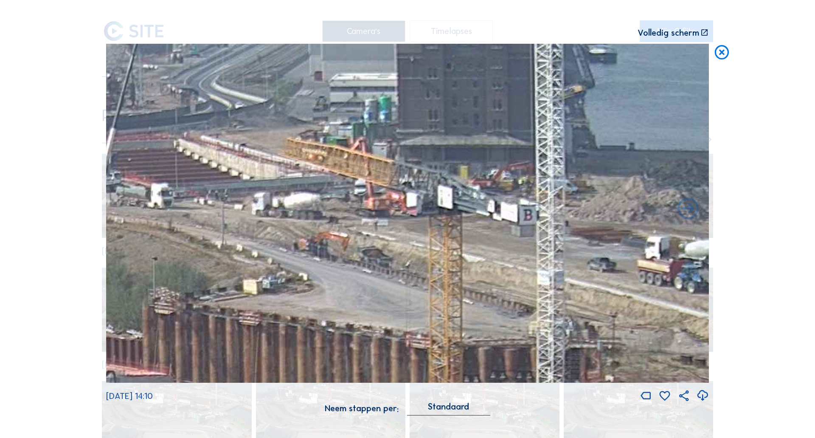
drag, startPoint x: 300, startPoint y: 277, endPoint x: 347, endPoint y: 281, distance: 47.7
click at [347, 281] on img at bounding box center [407, 213] width 603 height 339
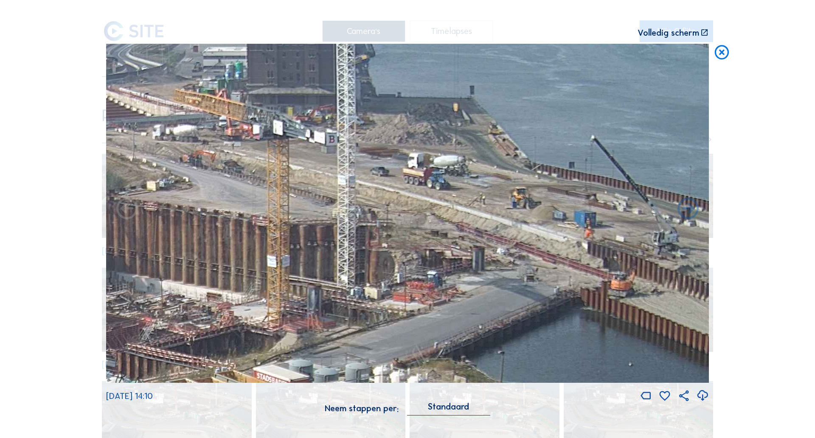
drag, startPoint x: 483, startPoint y: 247, endPoint x: 303, endPoint y: 218, distance: 182.3
click at [303, 218] on img at bounding box center [407, 213] width 603 height 339
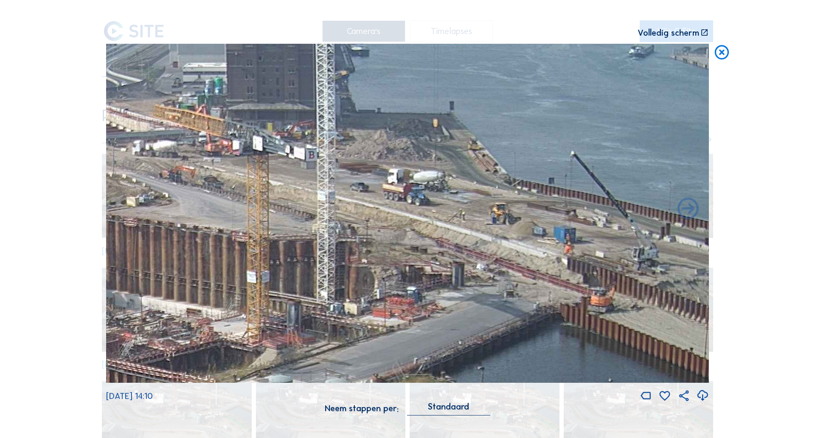
drag, startPoint x: 520, startPoint y: 251, endPoint x: 363, endPoint y: 314, distance: 169.4
click at [363, 314] on img at bounding box center [407, 213] width 603 height 339
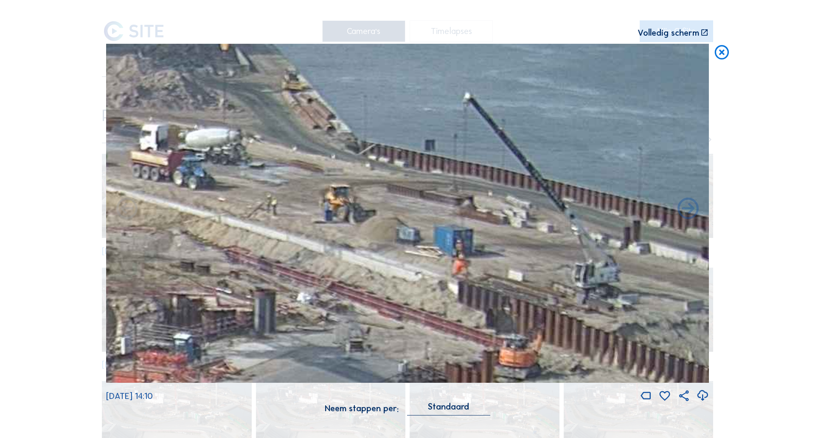
drag, startPoint x: 532, startPoint y: 254, endPoint x: 466, endPoint y: 260, distance: 66.1
click at [466, 260] on img at bounding box center [407, 213] width 603 height 339
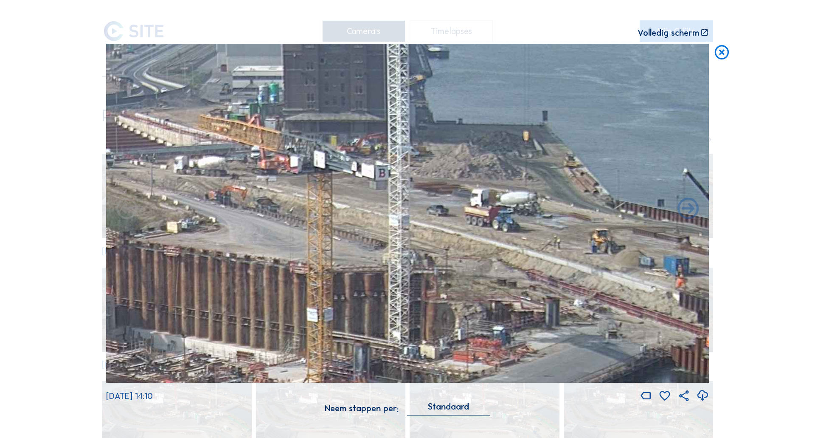
drag, startPoint x: 528, startPoint y: 257, endPoint x: 661, endPoint y: 320, distance: 147.5
click at [663, 322] on img at bounding box center [407, 213] width 603 height 339
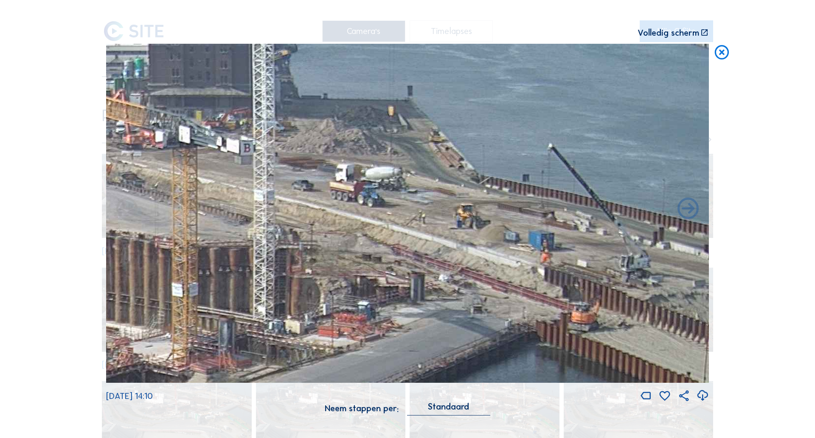
click at [316, 272] on img at bounding box center [407, 213] width 603 height 339
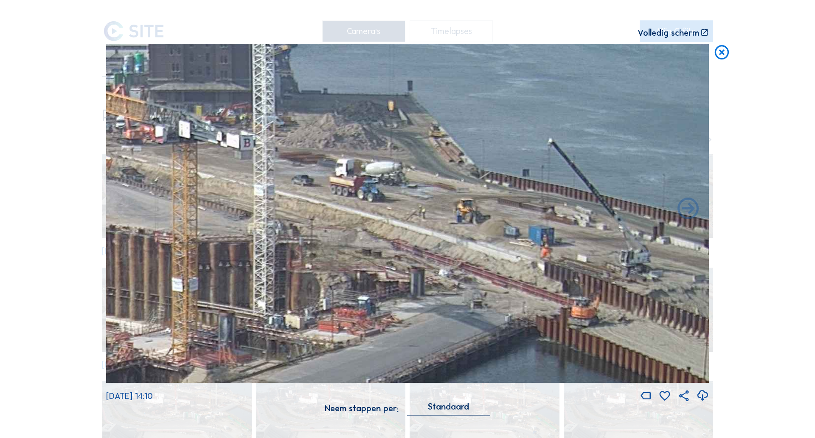
click at [320, 260] on img at bounding box center [407, 213] width 603 height 339
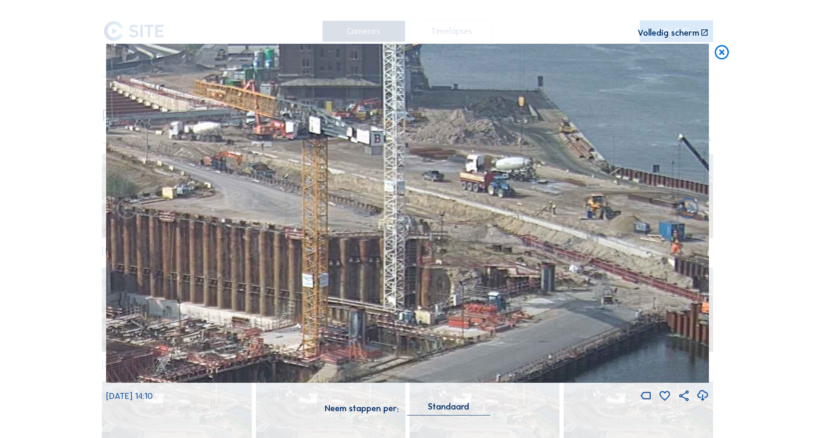
click at [451, 256] on img at bounding box center [407, 213] width 603 height 339
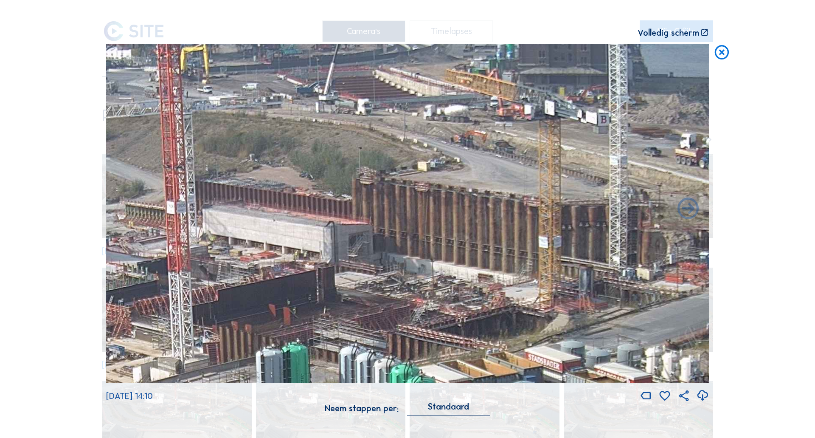
click at [524, 257] on img at bounding box center [407, 213] width 603 height 339
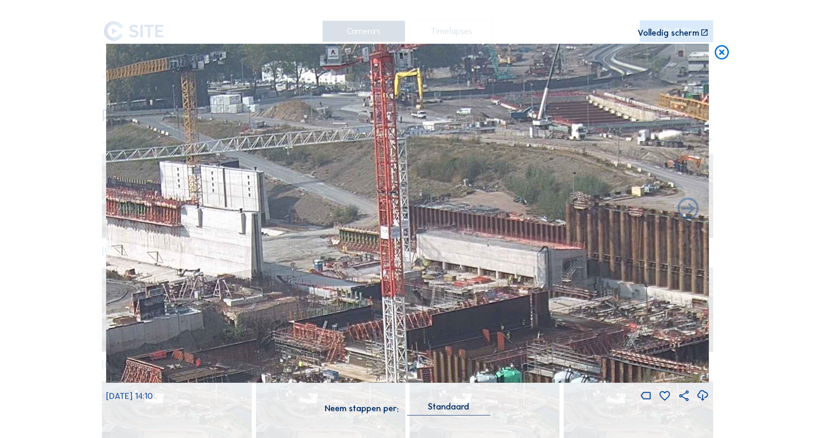
click at [592, 268] on img at bounding box center [407, 213] width 603 height 339
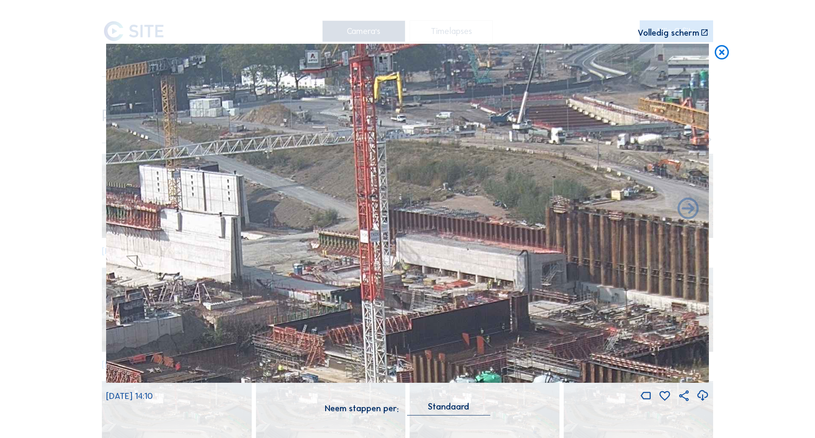
click at [152, 258] on img at bounding box center [407, 213] width 603 height 339
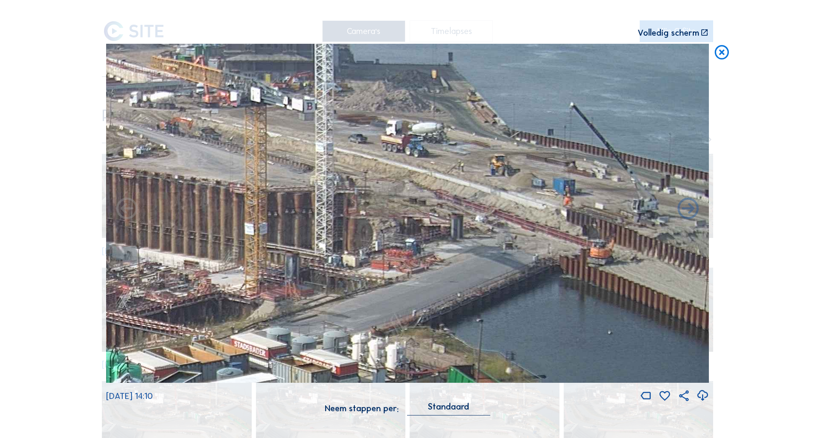
click at [179, 258] on img at bounding box center [407, 213] width 603 height 339
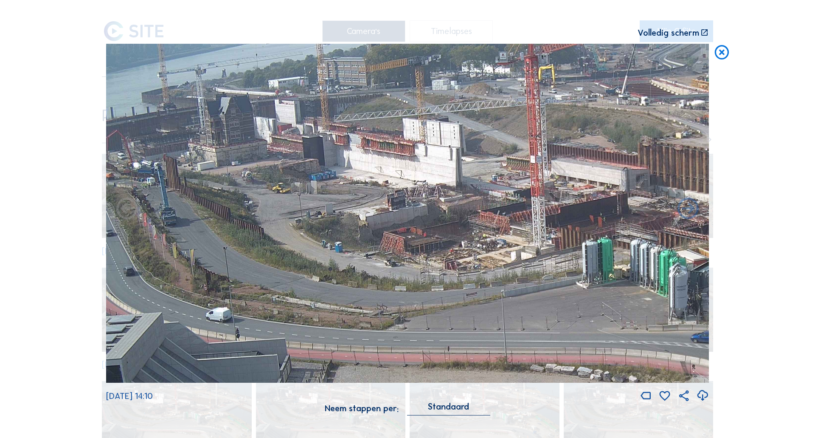
click at [666, 323] on img at bounding box center [407, 213] width 603 height 339
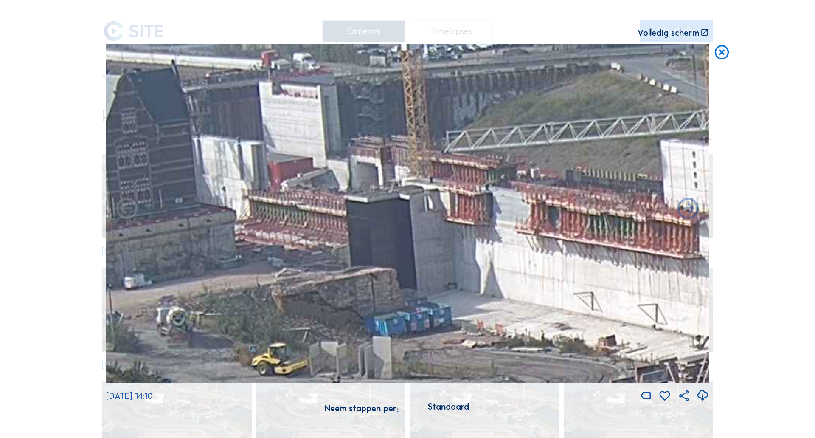
click at [640, 359] on img at bounding box center [407, 213] width 603 height 339
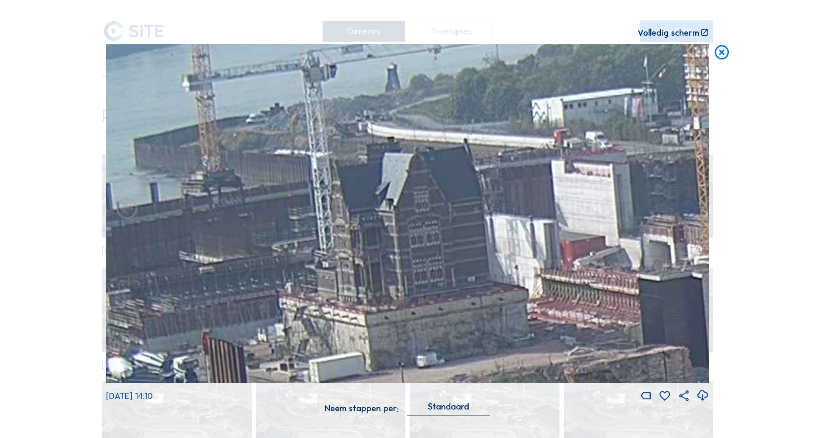
click at [599, 258] on img at bounding box center [407, 213] width 603 height 339
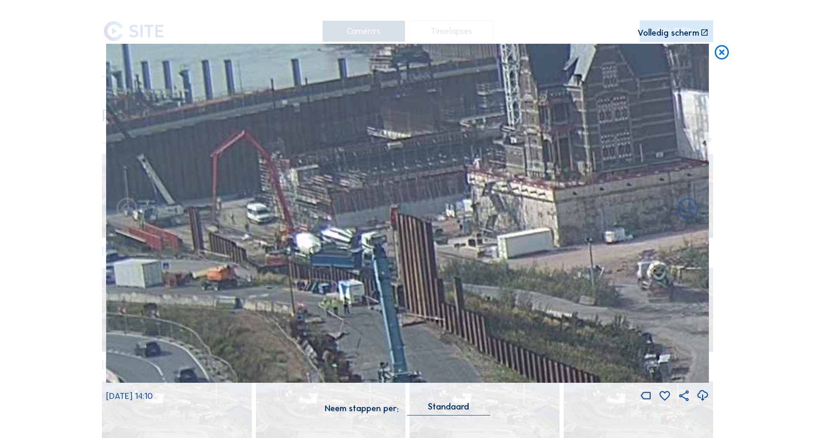
click at [536, 138] on img at bounding box center [407, 213] width 603 height 339
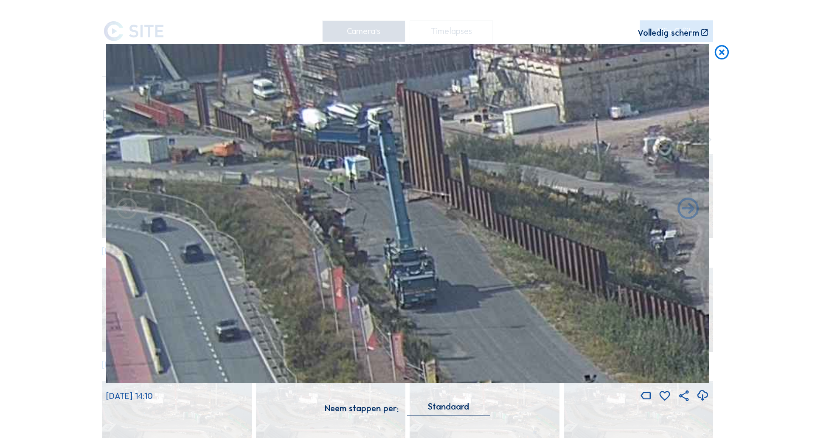
click at [588, 118] on img at bounding box center [407, 213] width 603 height 339
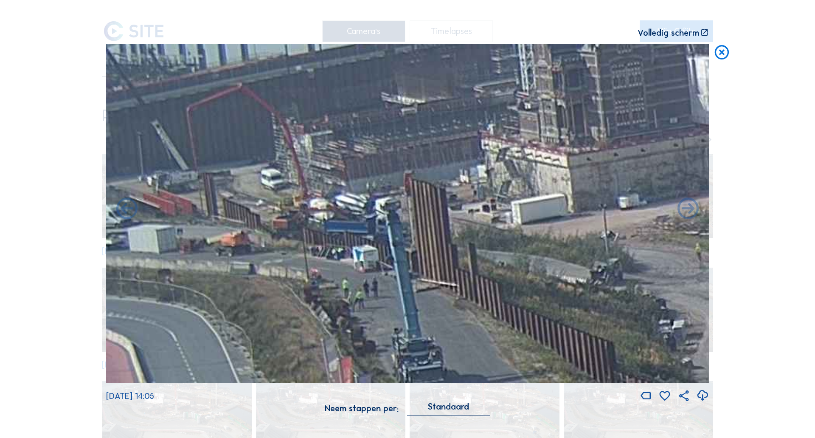
click at [416, 267] on img at bounding box center [407, 213] width 603 height 339
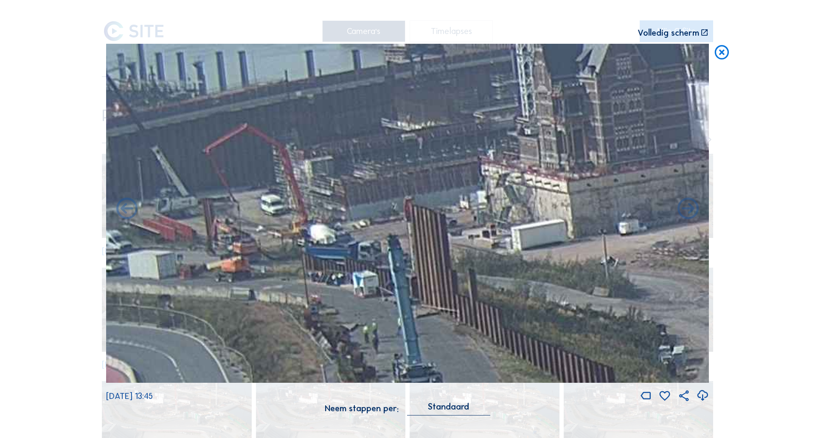
drag, startPoint x: 394, startPoint y: 182, endPoint x: 449, endPoint y: 207, distance: 60.8
click at [449, 207] on img at bounding box center [407, 213] width 603 height 339
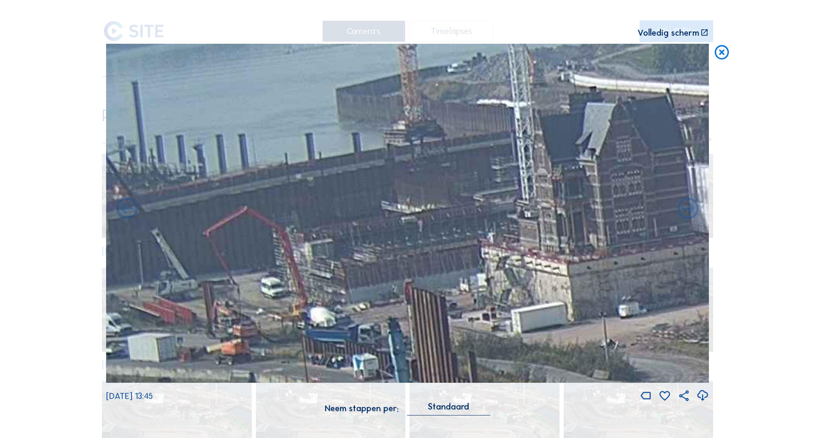
drag, startPoint x: 344, startPoint y: 152, endPoint x: 371, endPoint y: 234, distance: 87.0
click at [371, 234] on img at bounding box center [407, 213] width 603 height 339
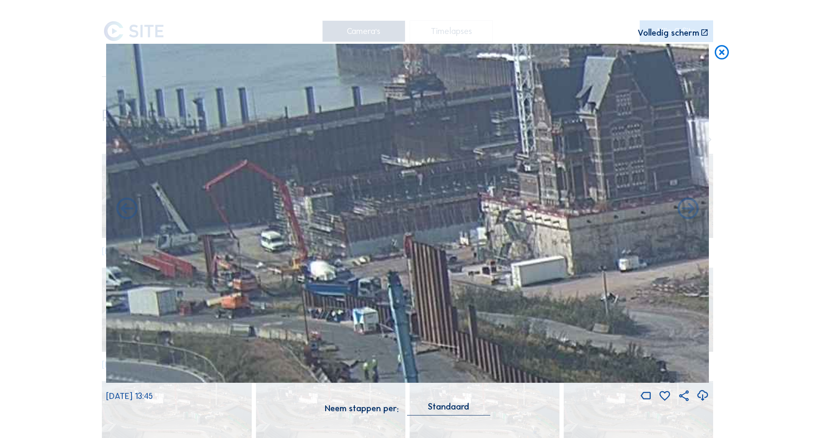
drag, startPoint x: 345, startPoint y: 224, endPoint x: 482, endPoint y: 177, distance: 144.7
click at [482, 177] on img at bounding box center [407, 213] width 603 height 339
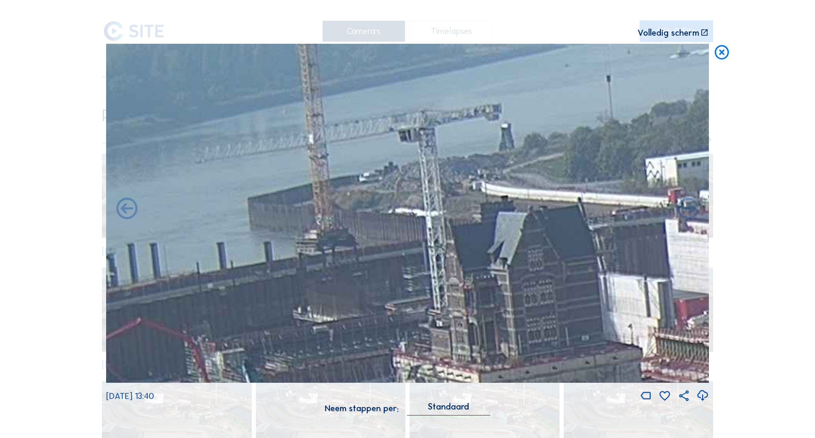
drag, startPoint x: 370, startPoint y: 217, endPoint x: 306, endPoint y: 348, distance: 145.4
click at [306, 348] on img at bounding box center [407, 213] width 603 height 339
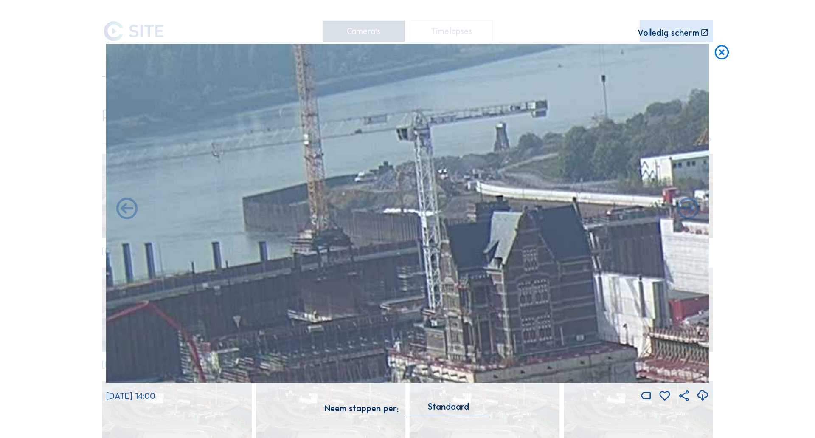
drag, startPoint x: 553, startPoint y: 158, endPoint x: 340, endPoint y: 219, distance: 222.1
click at [340, 219] on img at bounding box center [407, 213] width 603 height 339
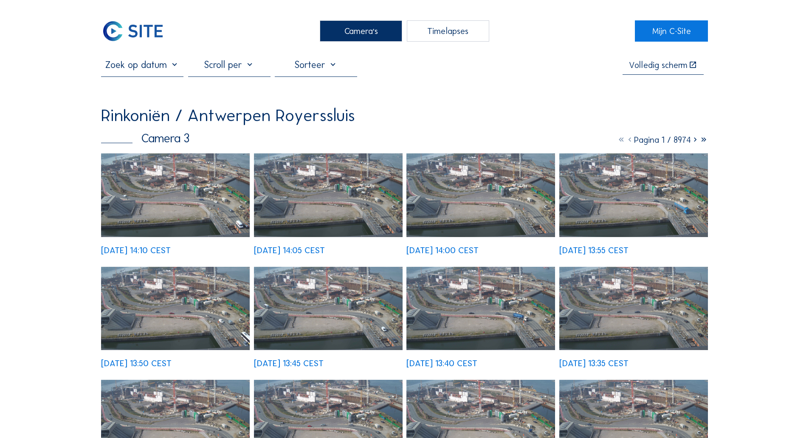
click at [359, 33] on div "Camera's" at bounding box center [361, 30] width 82 height 21
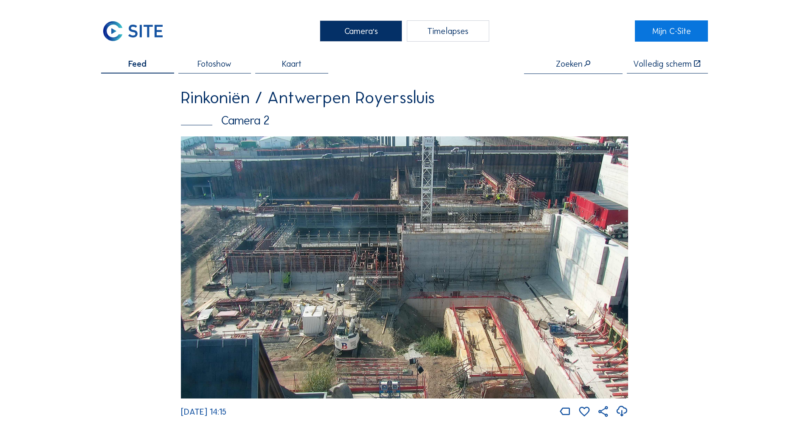
click at [371, 33] on div "Camera's" at bounding box center [361, 30] width 82 height 21
click at [367, 29] on div "Camera's" at bounding box center [361, 30] width 82 height 21
